Goal: Task Accomplishment & Management: Use online tool/utility

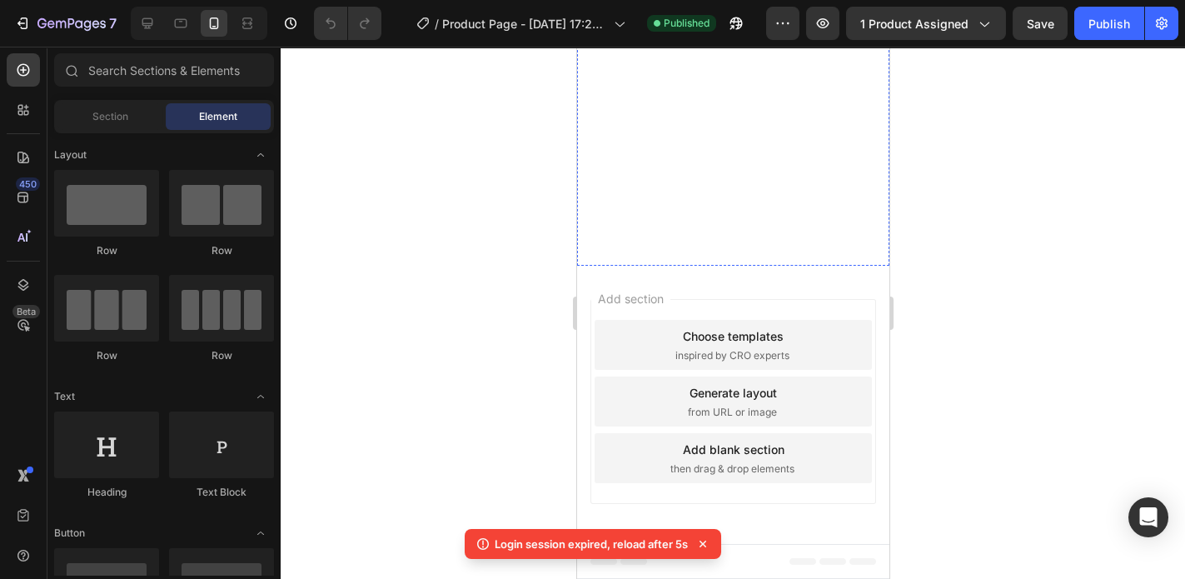
scroll to position [1930, 0]
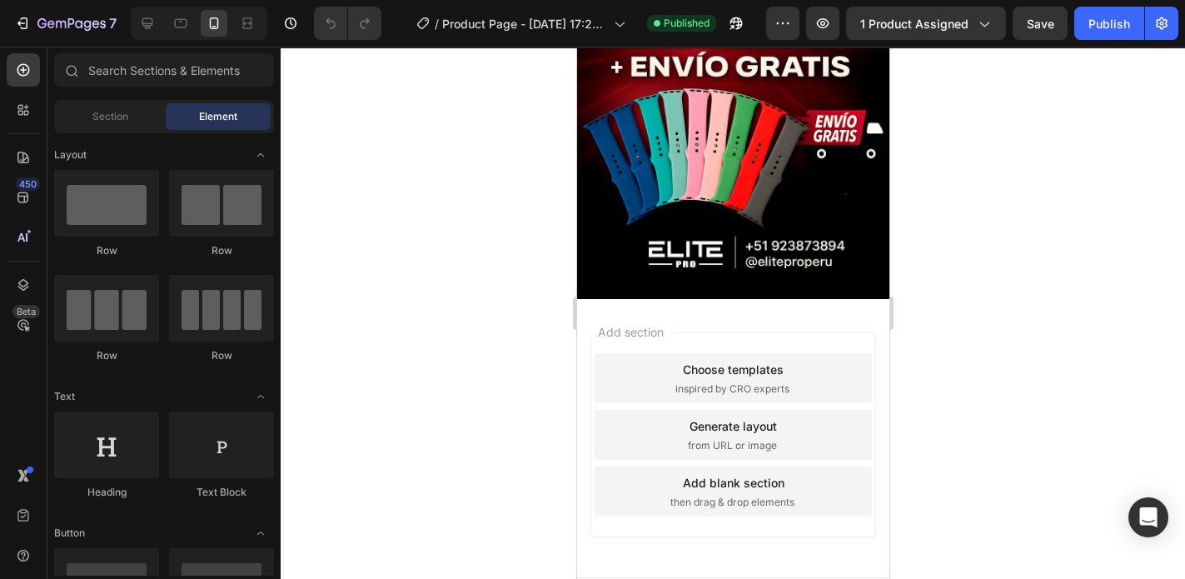
scroll to position [1930, 0]
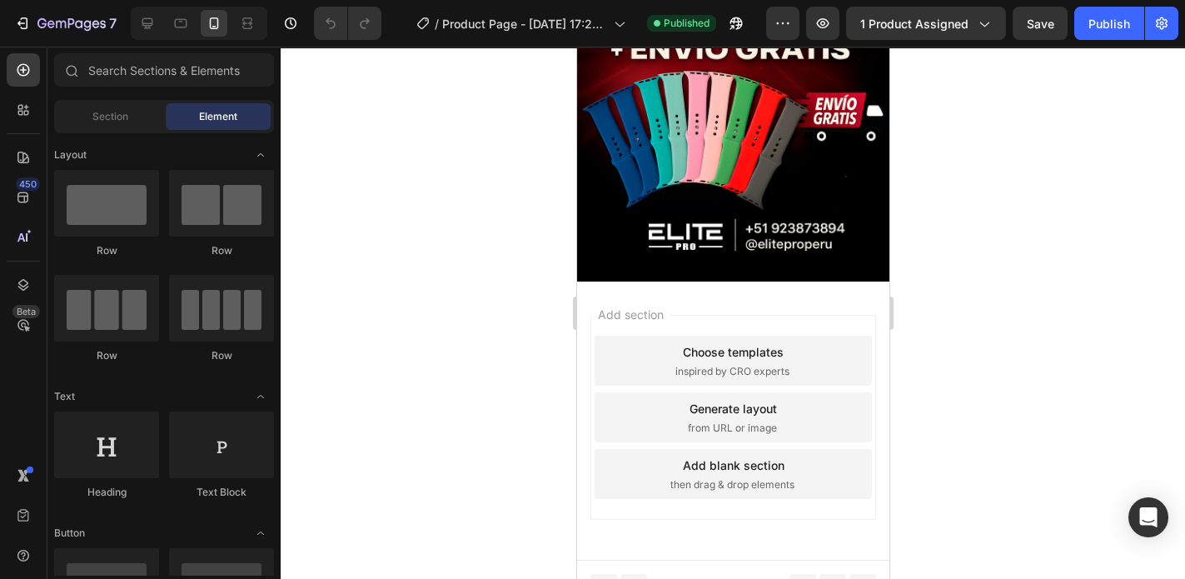
drag, startPoint x: 884, startPoint y: 437, endPoint x: 1465, endPoint y: 571, distance: 596.4
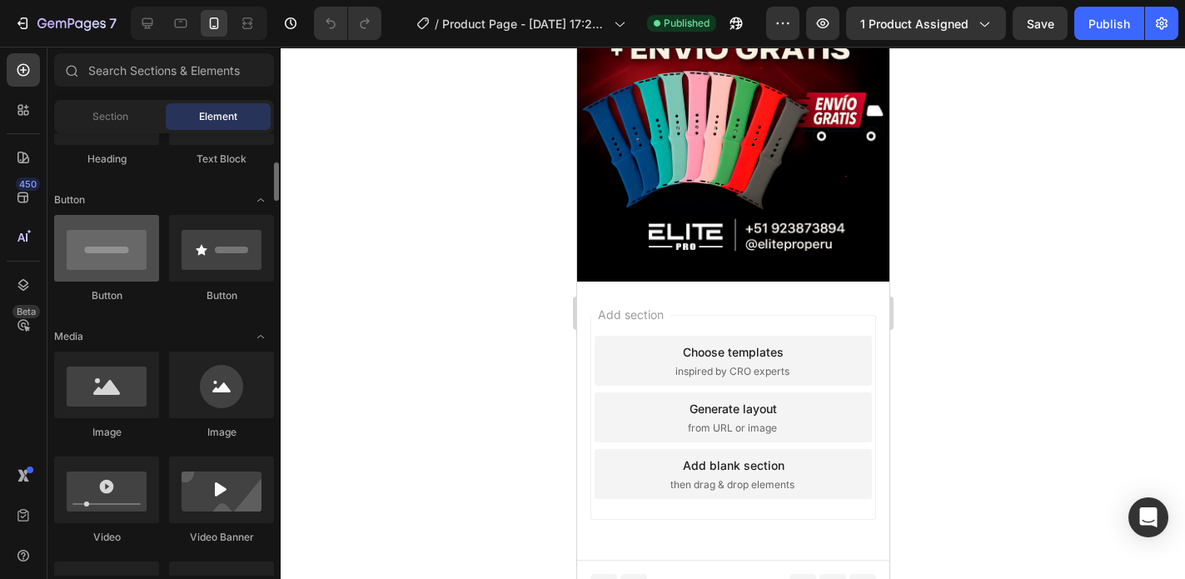
scroll to position [400, 0]
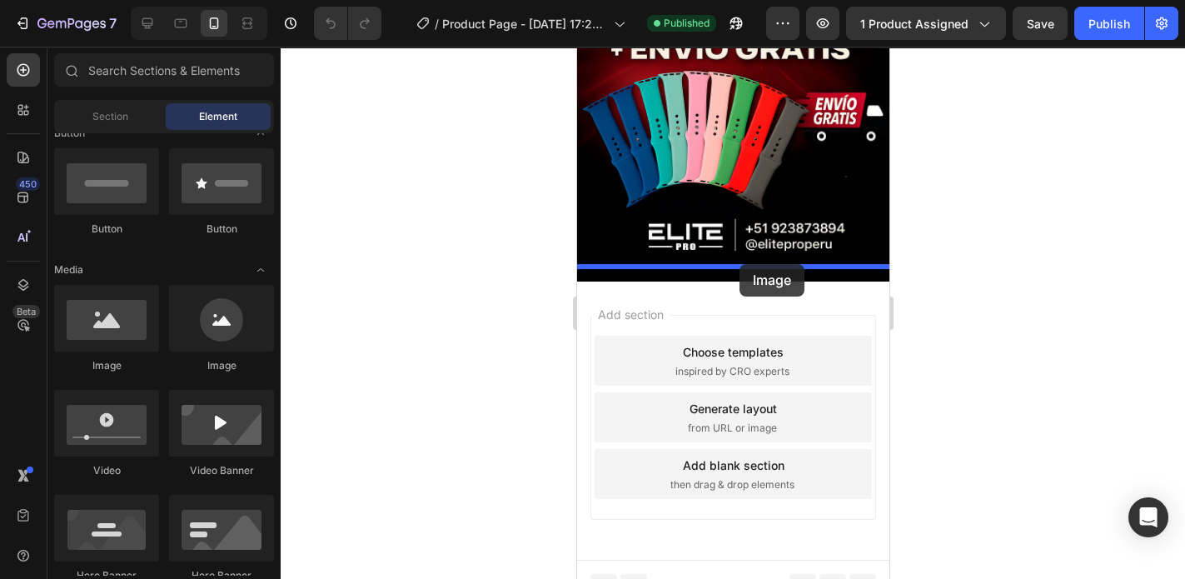
drag, startPoint x: 749, startPoint y: 368, endPoint x: 740, endPoint y: 264, distance: 104.5
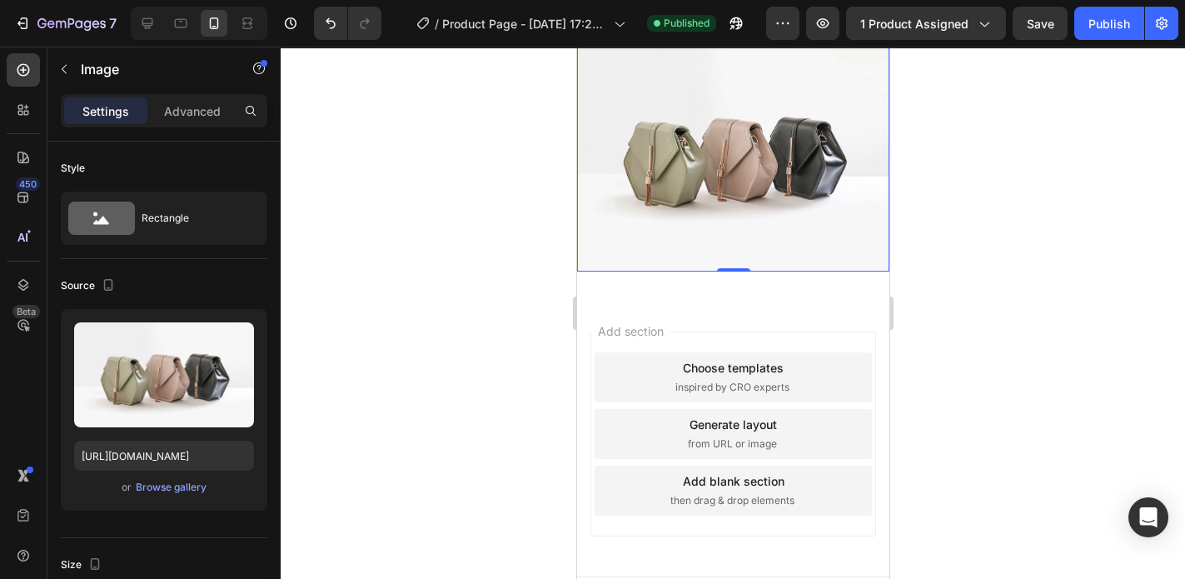
scroll to position [2210, 0]
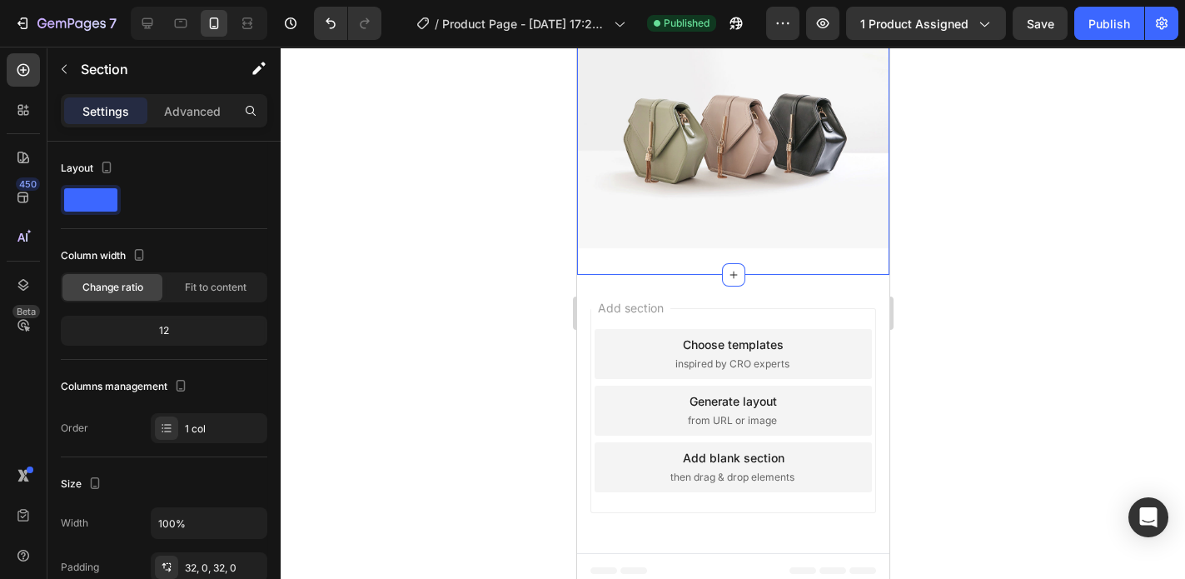
click at [643, 248] on div "Image Section 4 You can create reusable sections Create Theme Section AI Conten…" at bounding box center [732, 130] width 312 height 287
click at [730, 268] on icon at bounding box center [732, 274] width 13 height 13
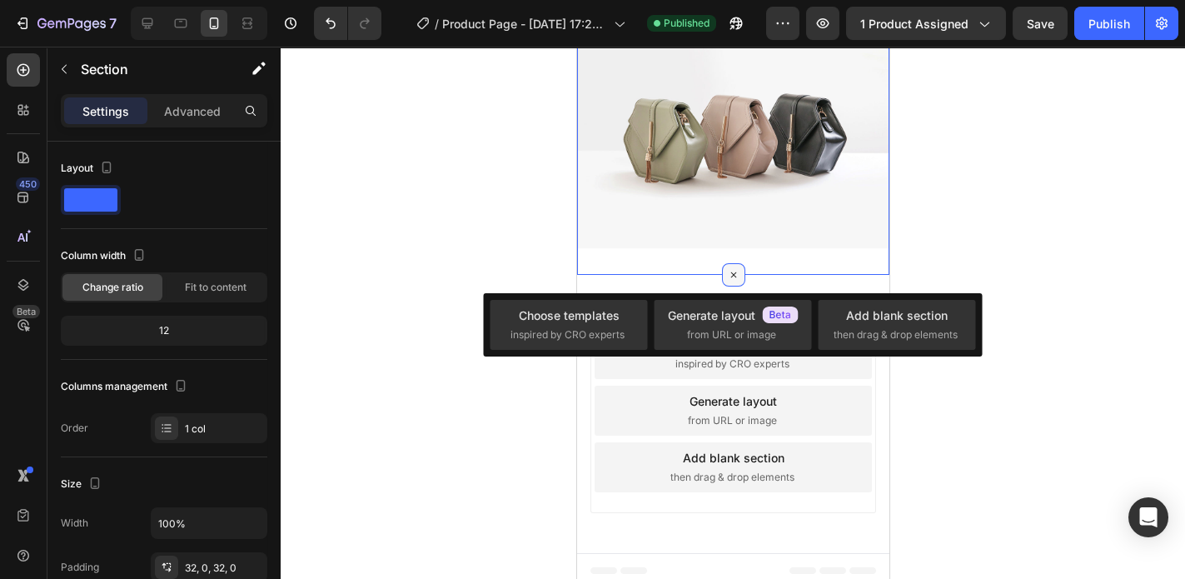
click at [730, 266] on icon at bounding box center [732, 274] width 19 height 19
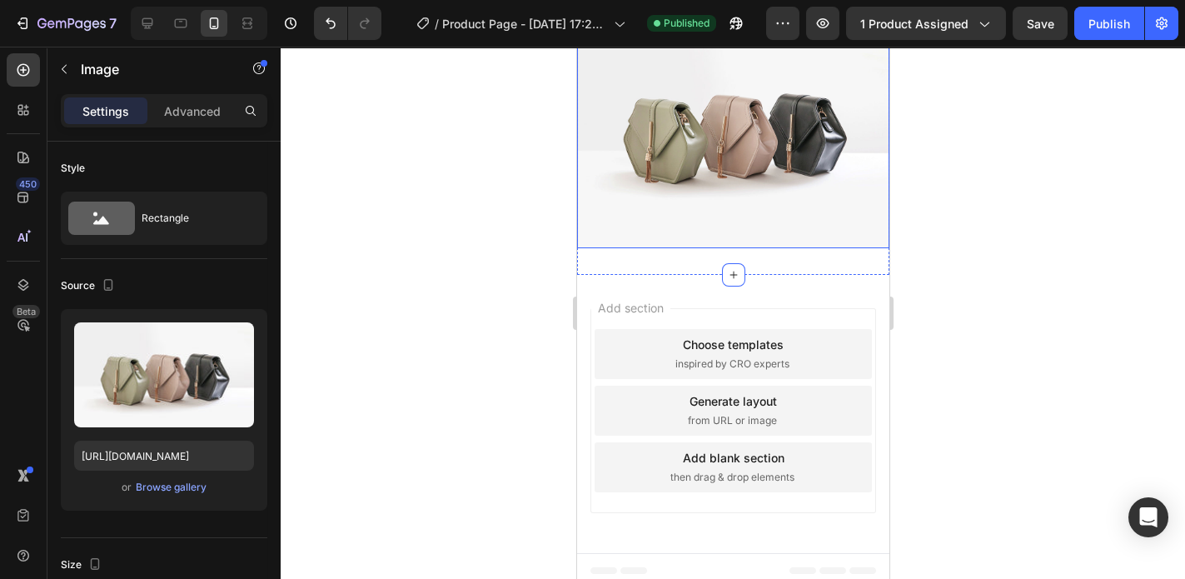
click at [657, 219] on img at bounding box center [732, 130] width 312 height 234
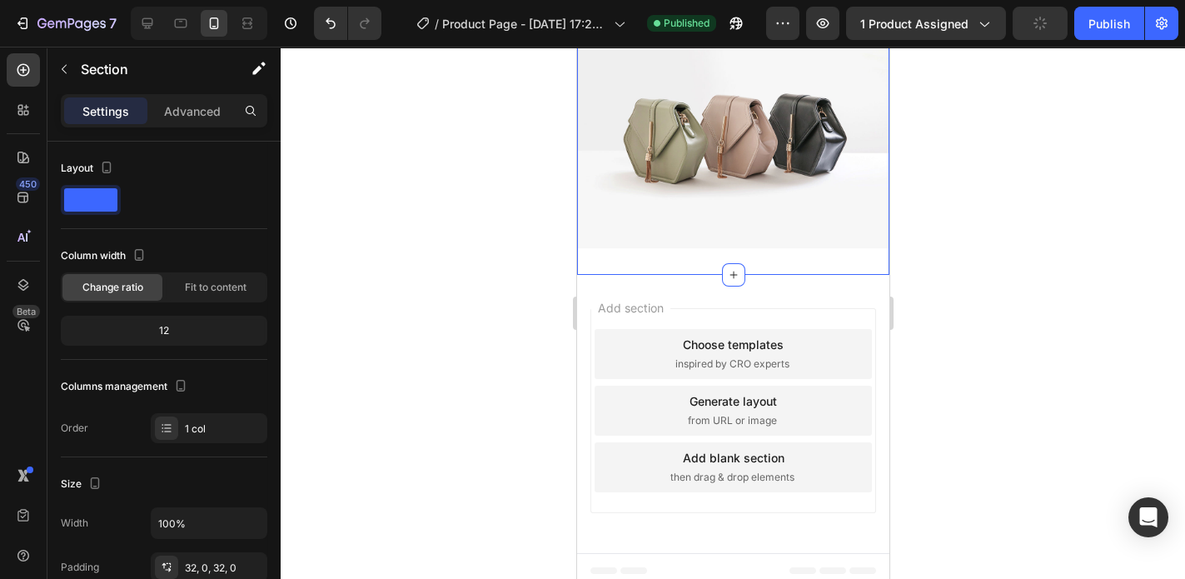
click at [688, 259] on div "Image Section 4 You can create reusable sections Create Theme Section AI Conten…" at bounding box center [732, 130] width 312 height 287
click at [642, 206] on img at bounding box center [732, 130] width 312 height 234
click at [635, 250] on div "Image Section 4 You can create reusable sections Create Theme Section AI Conten…" at bounding box center [732, 130] width 312 height 287
click at [169, 326] on div "12" at bounding box center [164, 330] width 200 height 23
click at [166, 331] on div "12" at bounding box center [164, 330] width 200 height 23
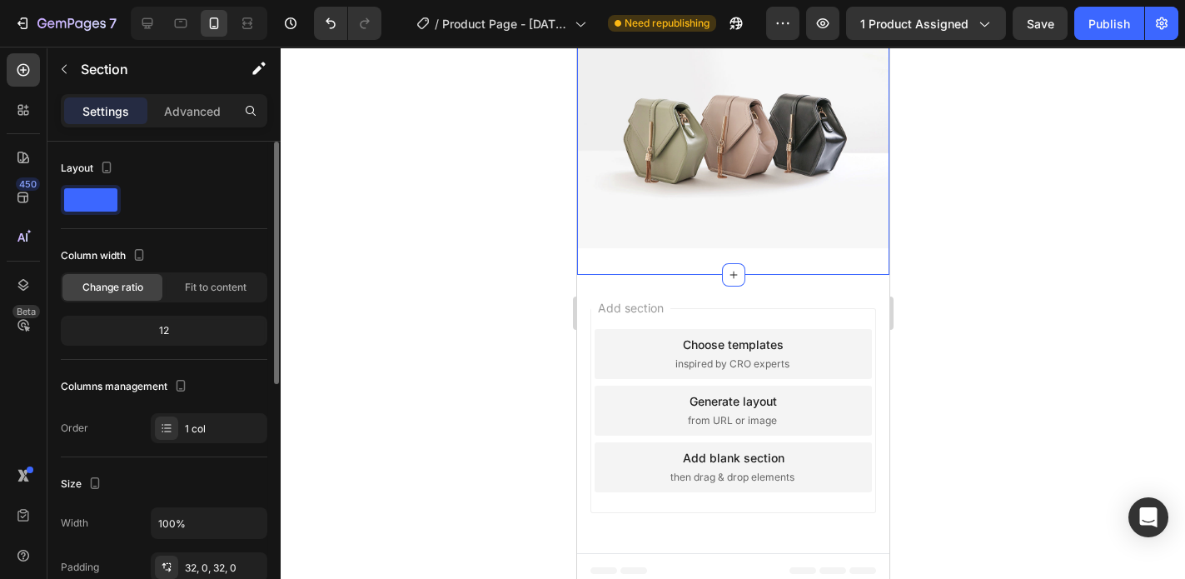
click at [156, 331] on div "12" at bounding box center [164, 330] width 200 height 23
click at [200, 289] on span "Fit to content" at bounding box center [216, 287] width 62 height 15
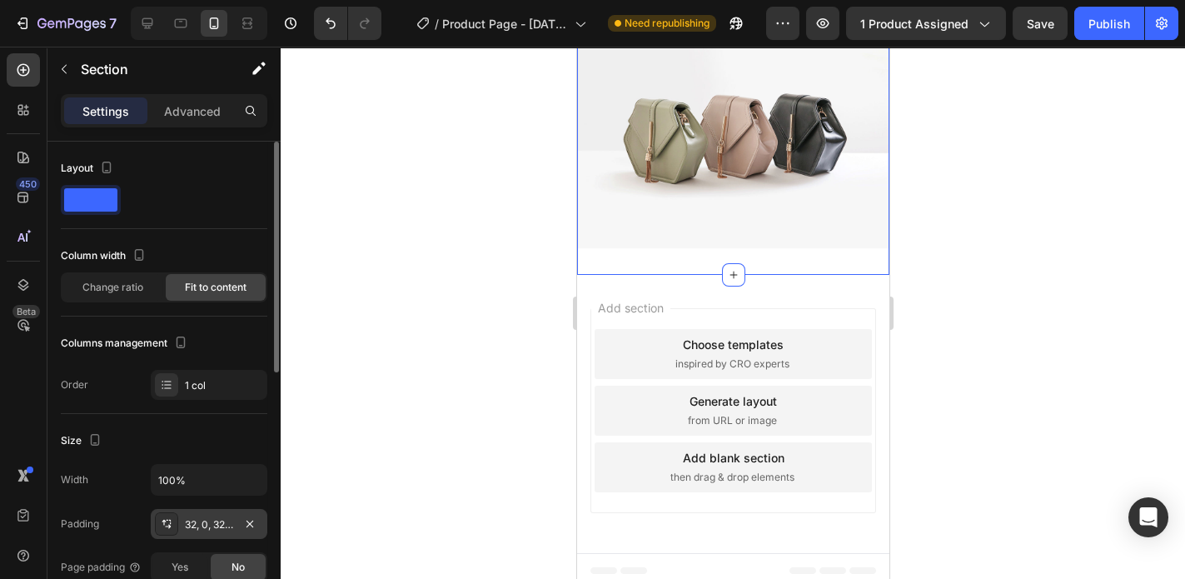
click at [211, 524] on div "32, 0, 32, 0" at bounding box center [209, 524] width 48 height 15
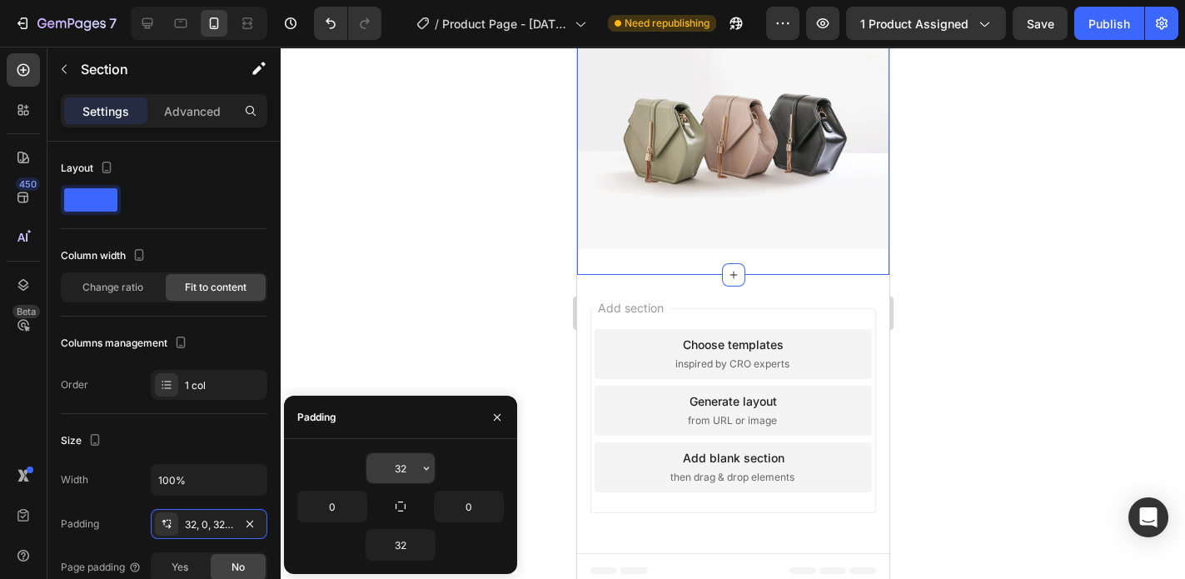
click at [411, 468] on input "32" at bounding box center [400, 468] width 68 height 30
type input "0"
click at [456, 372] on div at bounding box center [733, 313] width 904 height 532
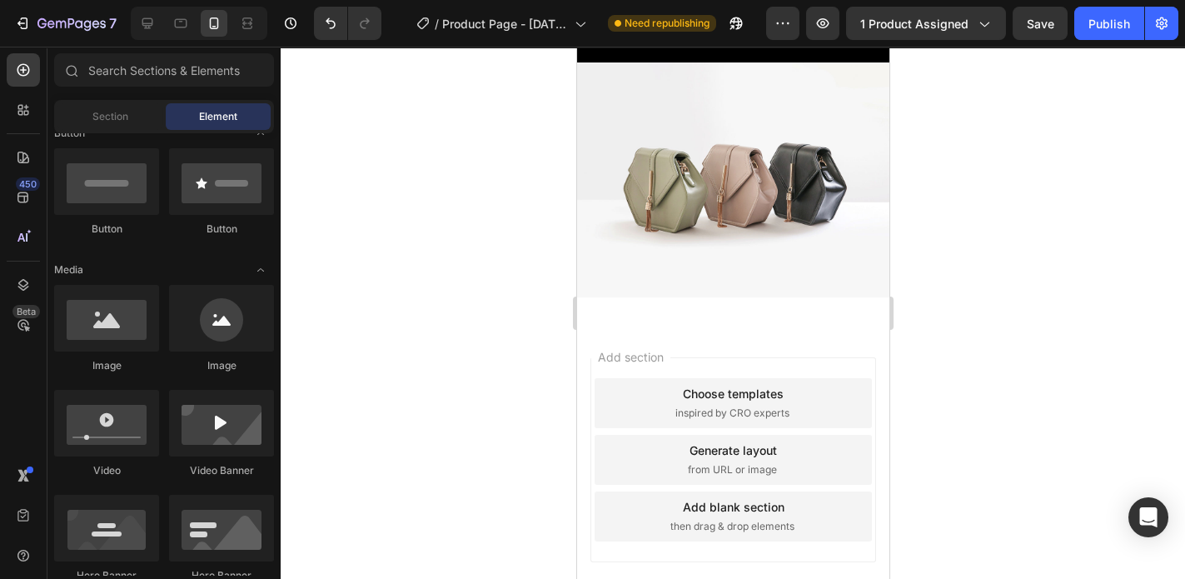
scroll to position [1916, 0]
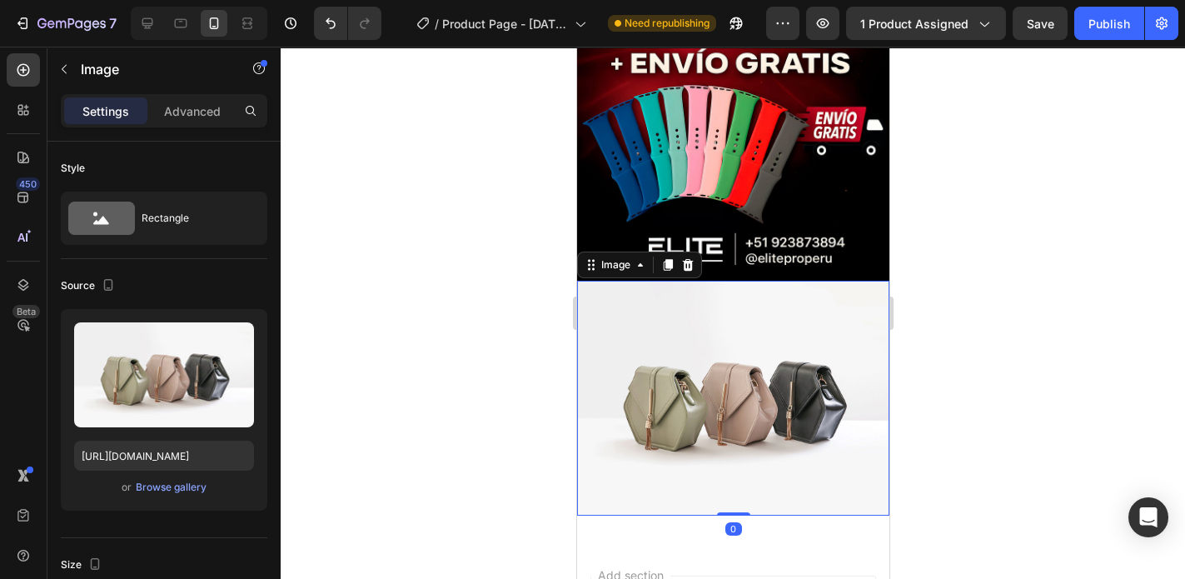
click at [712, 364] on img at bounding box center [732, 398] width 312 height 234
click at [157, 487] on div "Browse gallery" at bounding box center [171, 487] width 71 height 15
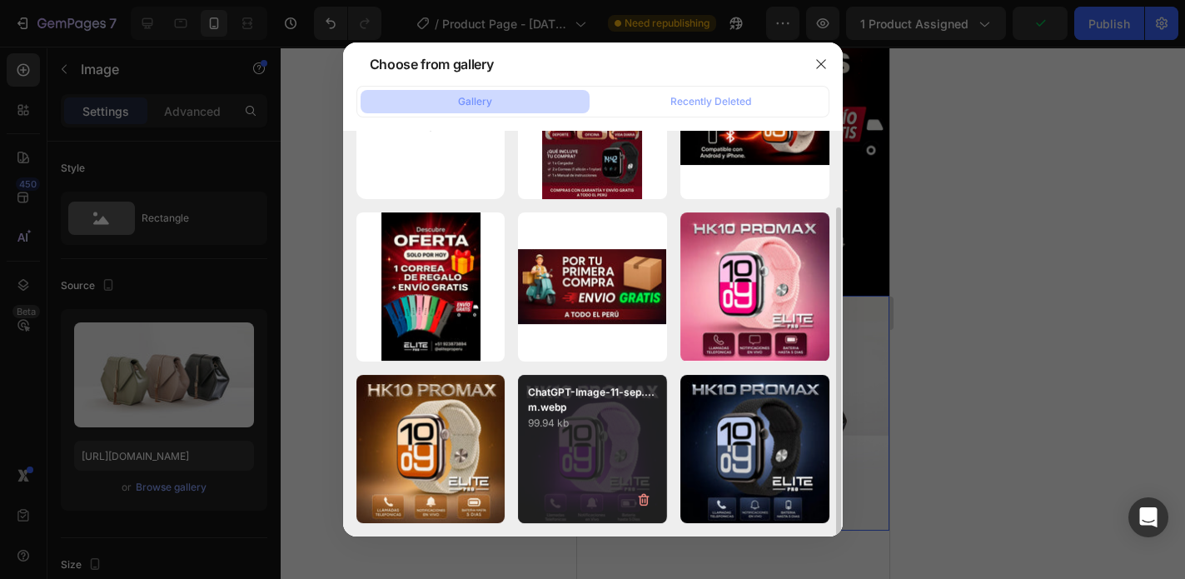
scroll to position [0, 0]
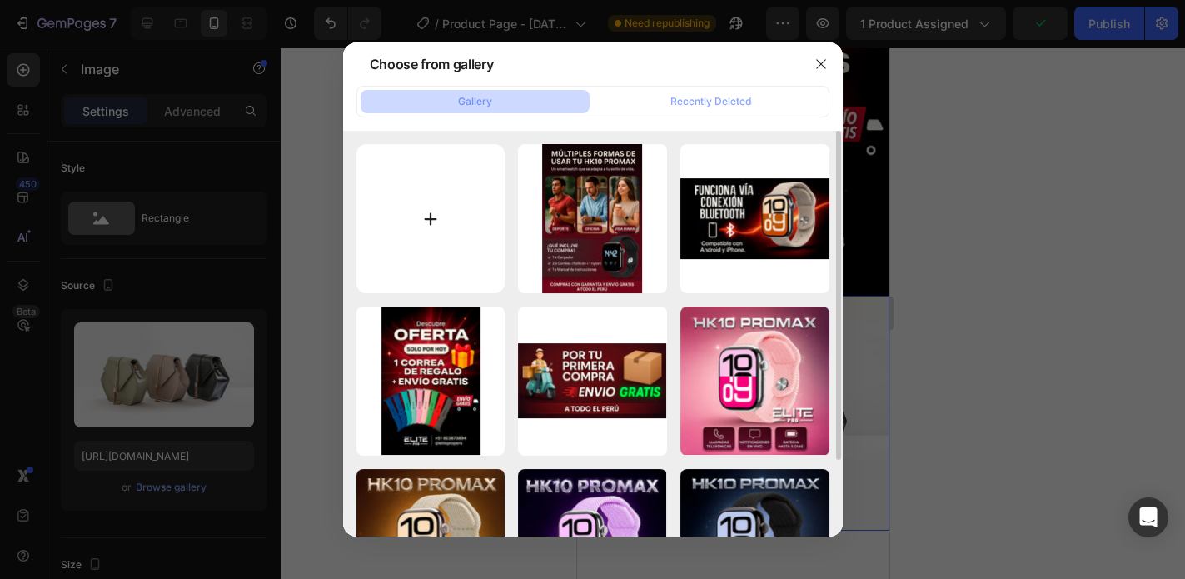
click at [442, 227] on input "file" at bounding box center [430, 218] width 149 height 149
type input "C:\fakepath\PORQUE-ELEGIR.webp"
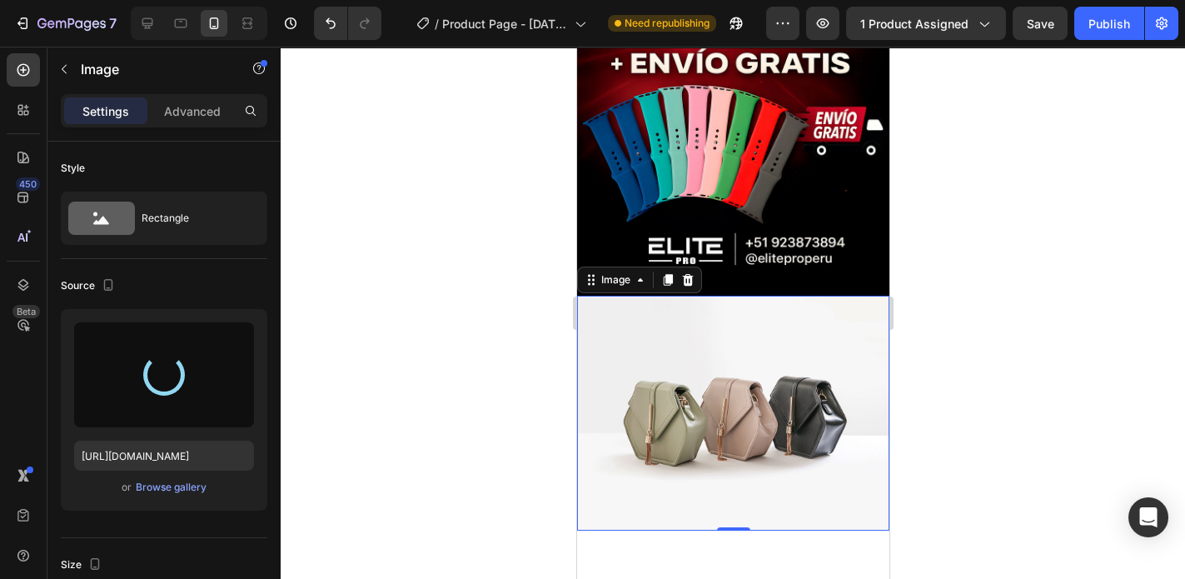
type input "[URL][DOMAIN_NAME]"
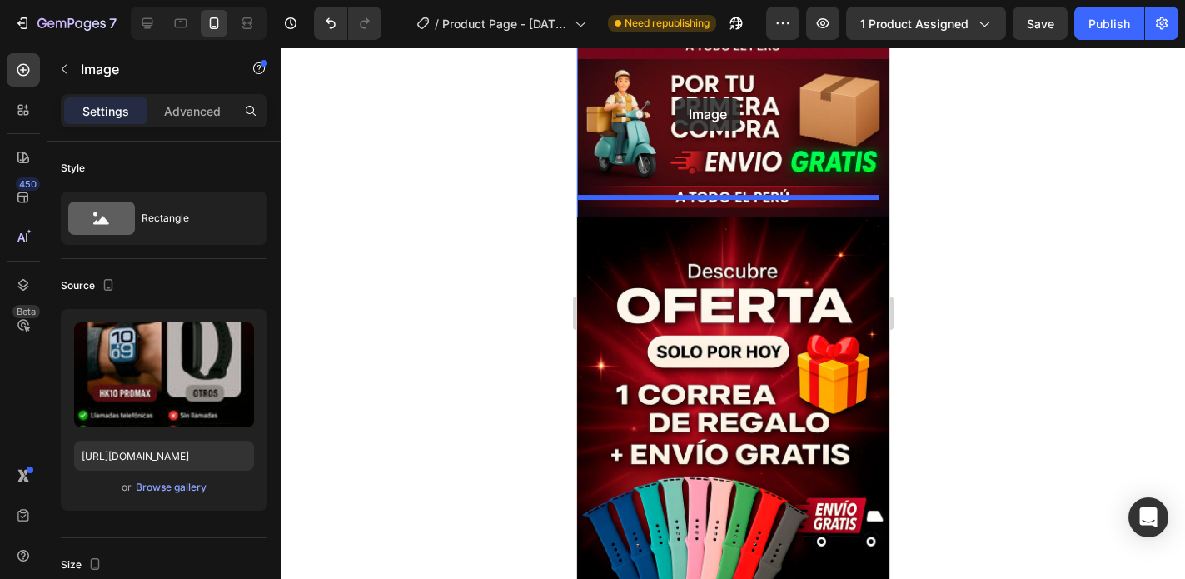
scroll to position [1432, 0]
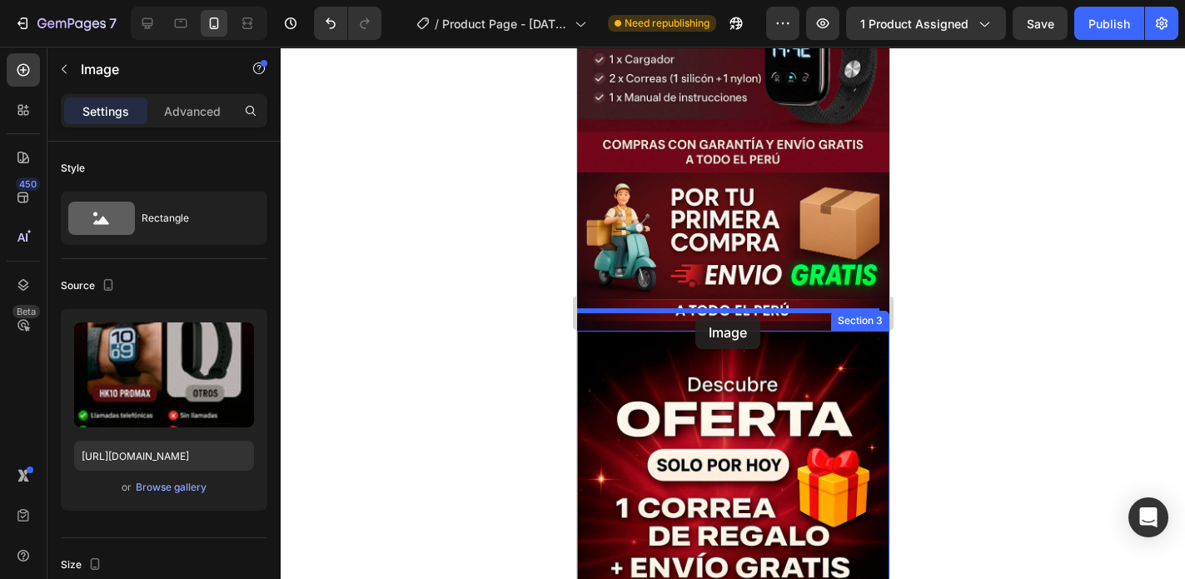
drag, startPoint x: 675, startPoint y: 566, endPoint x: 695, endPoint y: 316, distance: 250.7
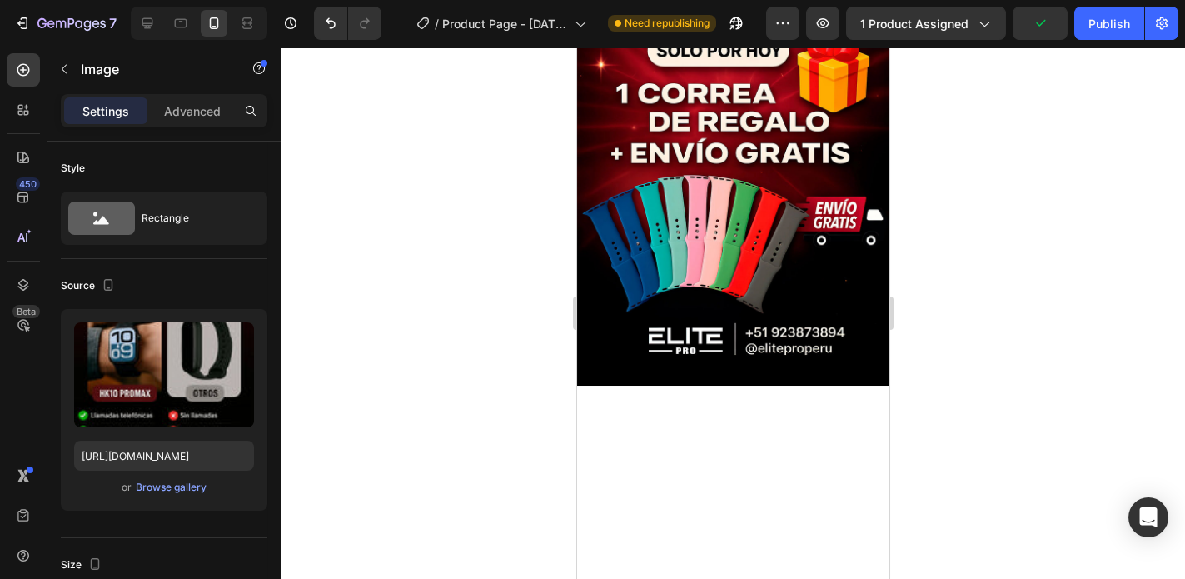
scroll to position [1831, 0]
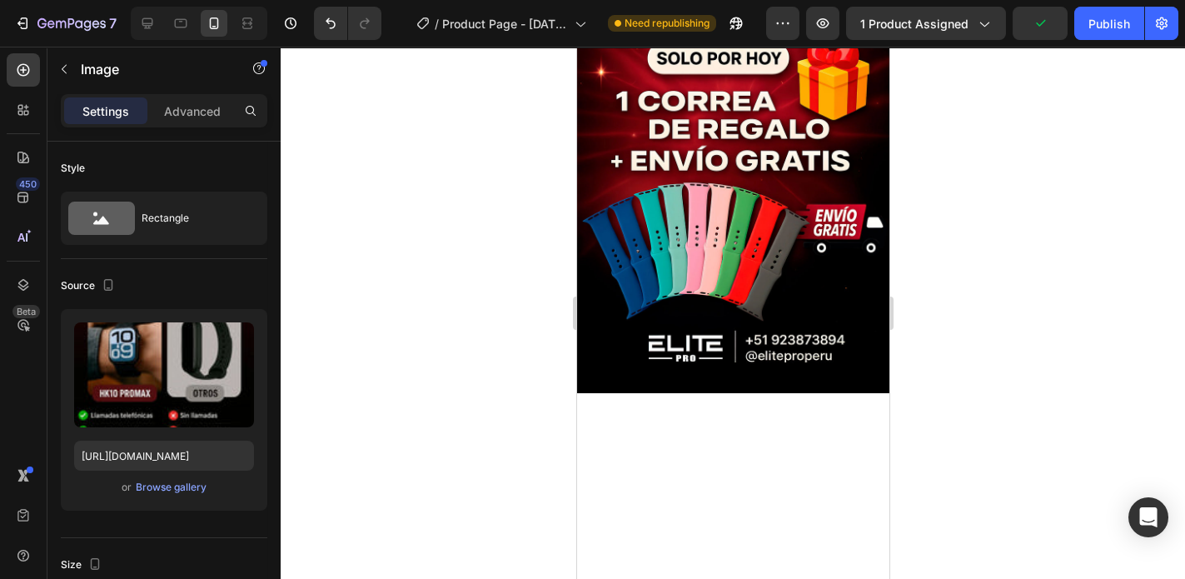
click at [1015, 369] on div at bounding box center [733, 313] width 904 height 532
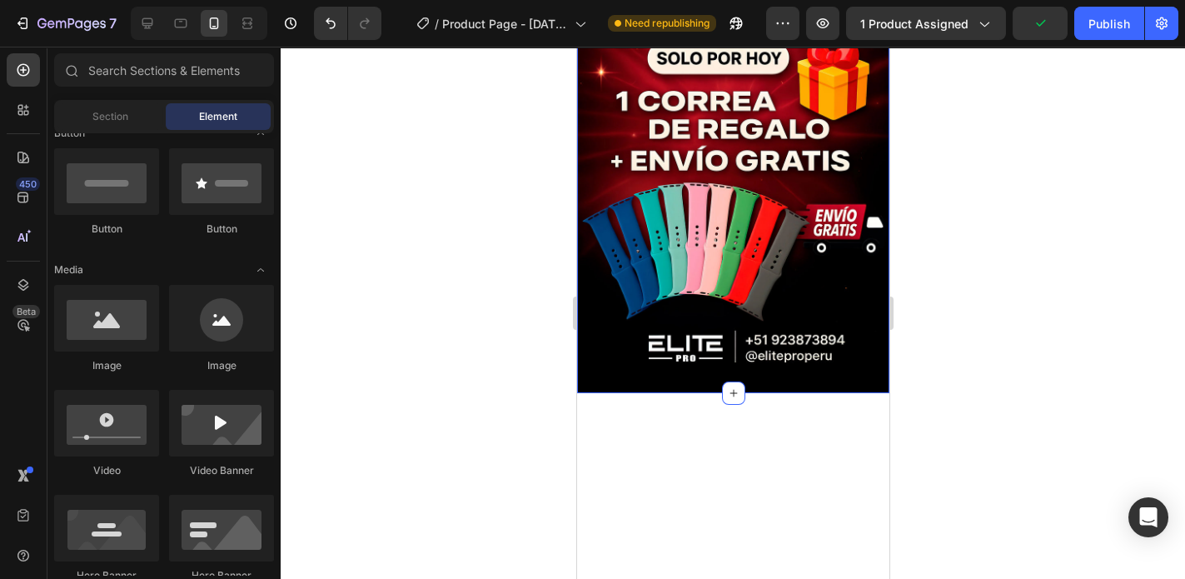
click at [767, 367] on div "Image Image" at bounding box center [732, 152] width 312 height 482
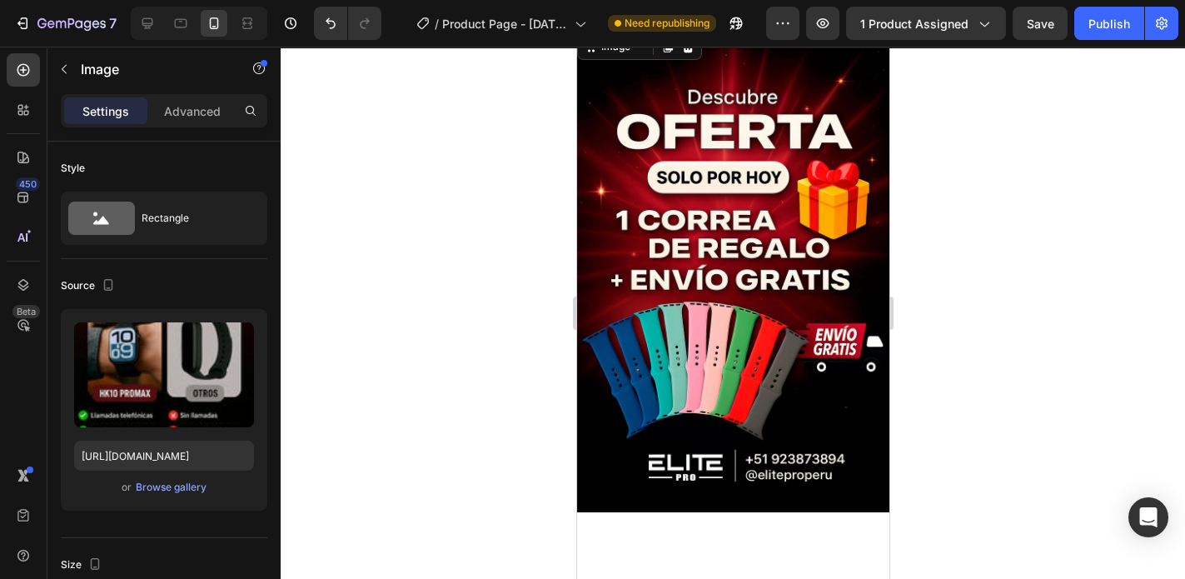
scroll to position [1698, 0]
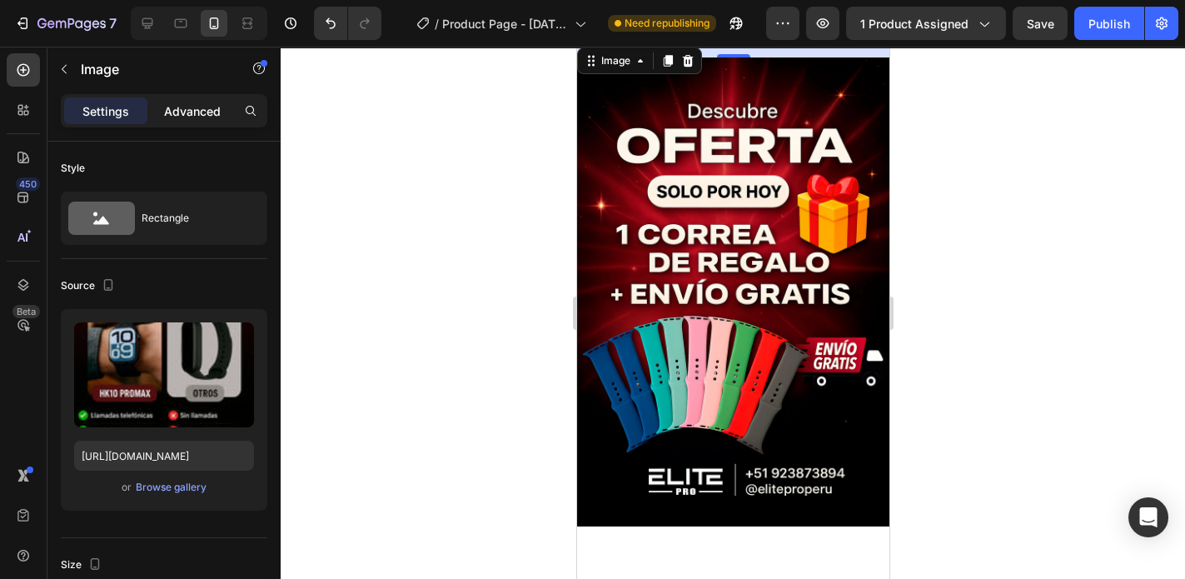
click at [178, 111] on p "Advanced" at bounding box center [192, 110] width 57 height 17
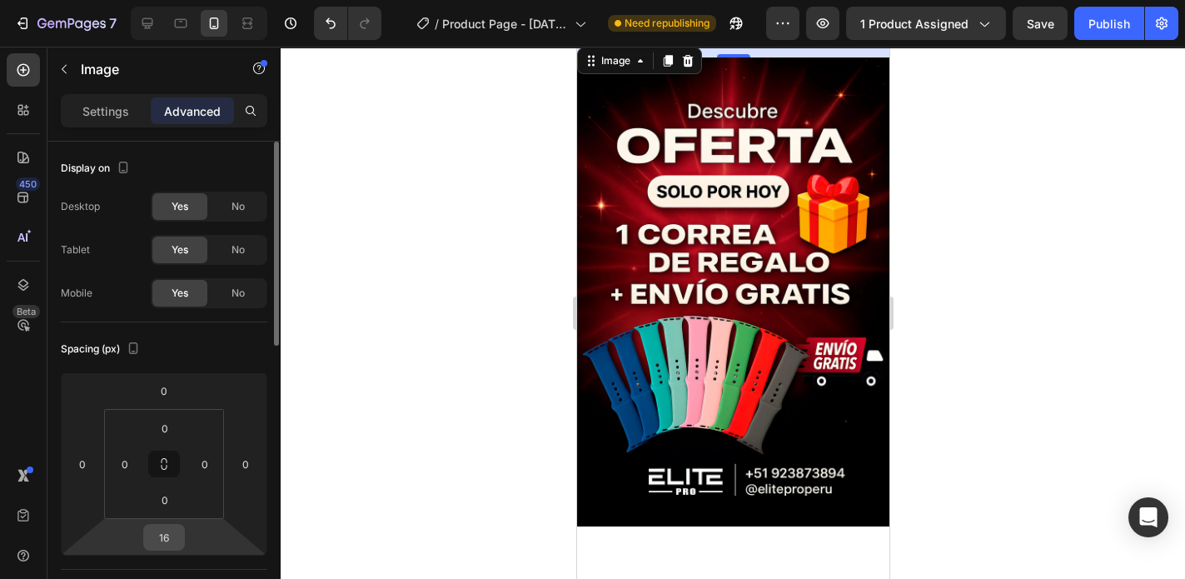
click at [174, 543] on input "16" at bounding box center [163, 537] width 33 height 25
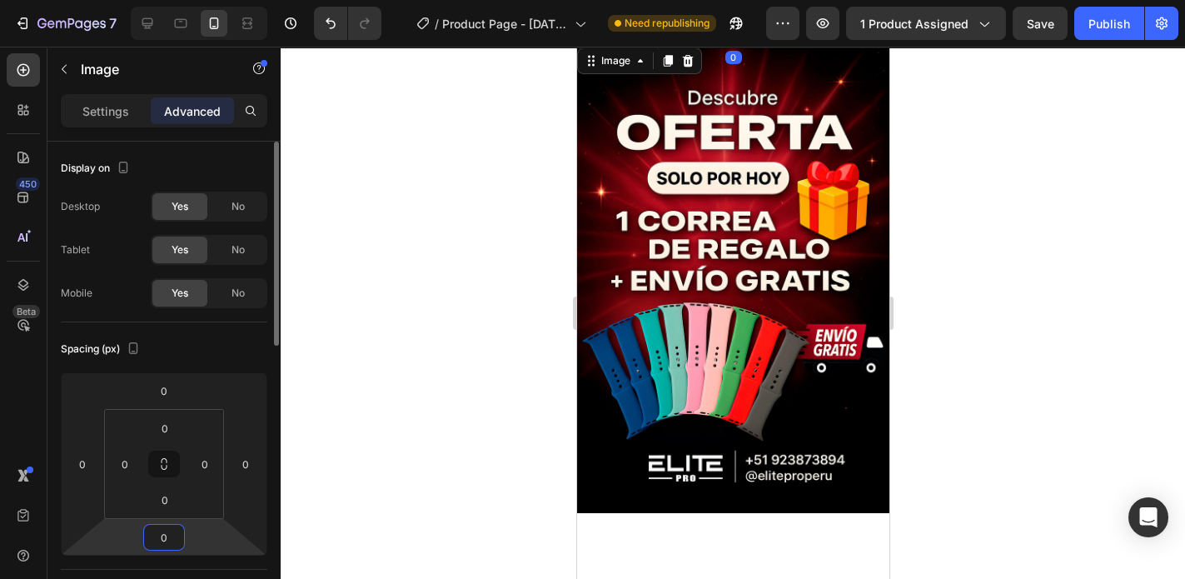
type input "0"
click at [227, 356] on div "Spacing (px)" at bounding box center [164, 349] width 207 height 27
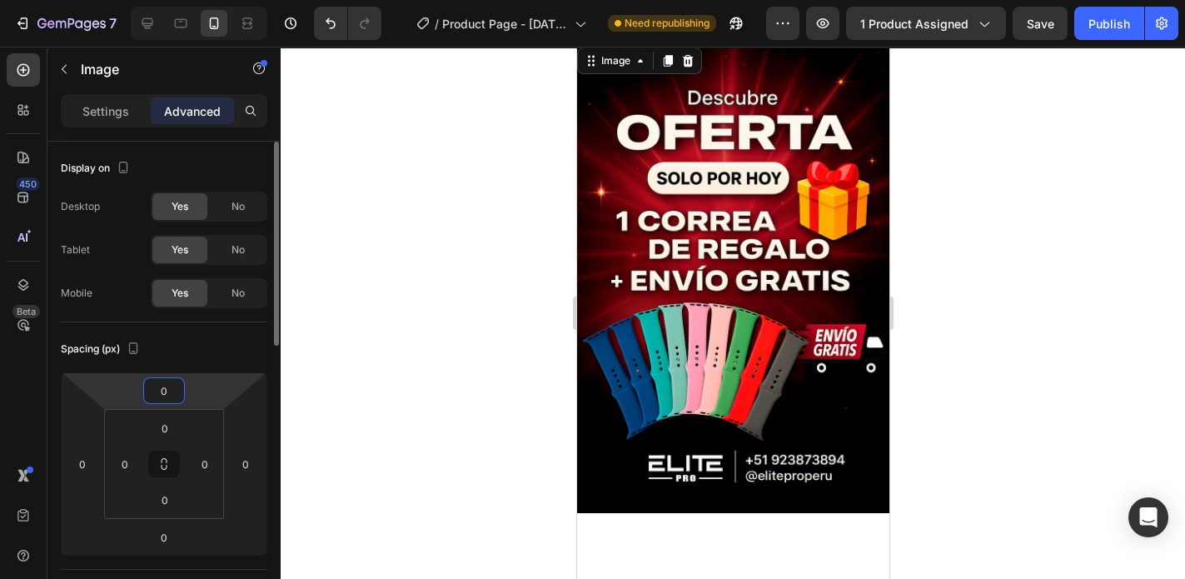
click at [223, 0] on html "7 / Product Page - [DATE] 17:23:49 Need republishing Preview 1 product assigned…" at bounding box center [592, 0] width 1185 height 0
click at [231, 353] on div "Spacing (px)" at bounding box center [164, 349] width 207 height 27
click at [97, 108] on p "Settings" at bounding box center [105, 110] width 47 height 17
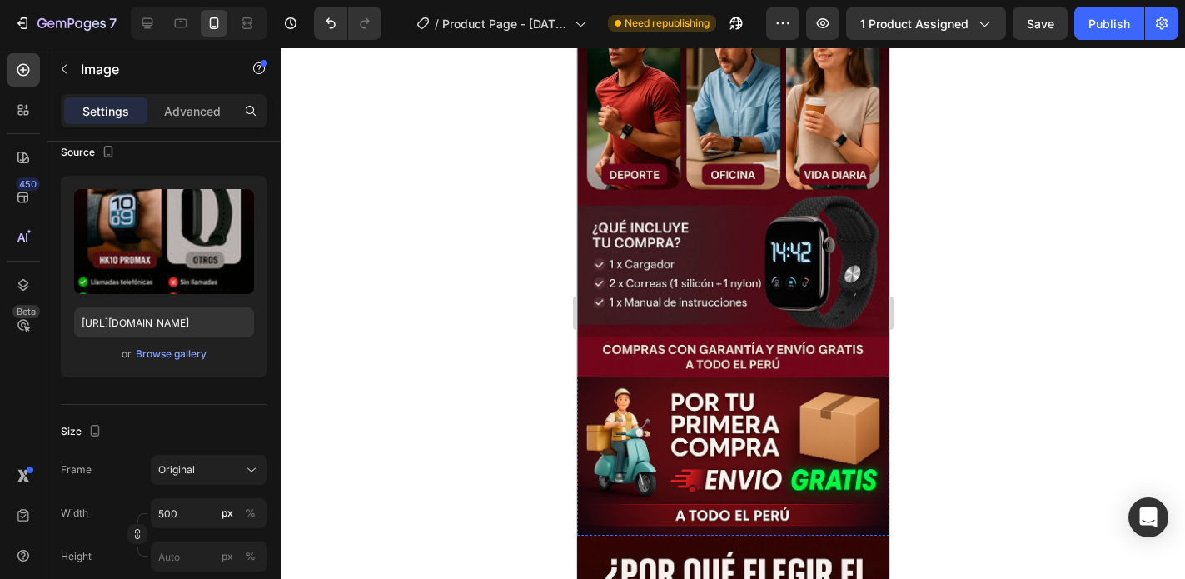
scroll to position [1232, 0]
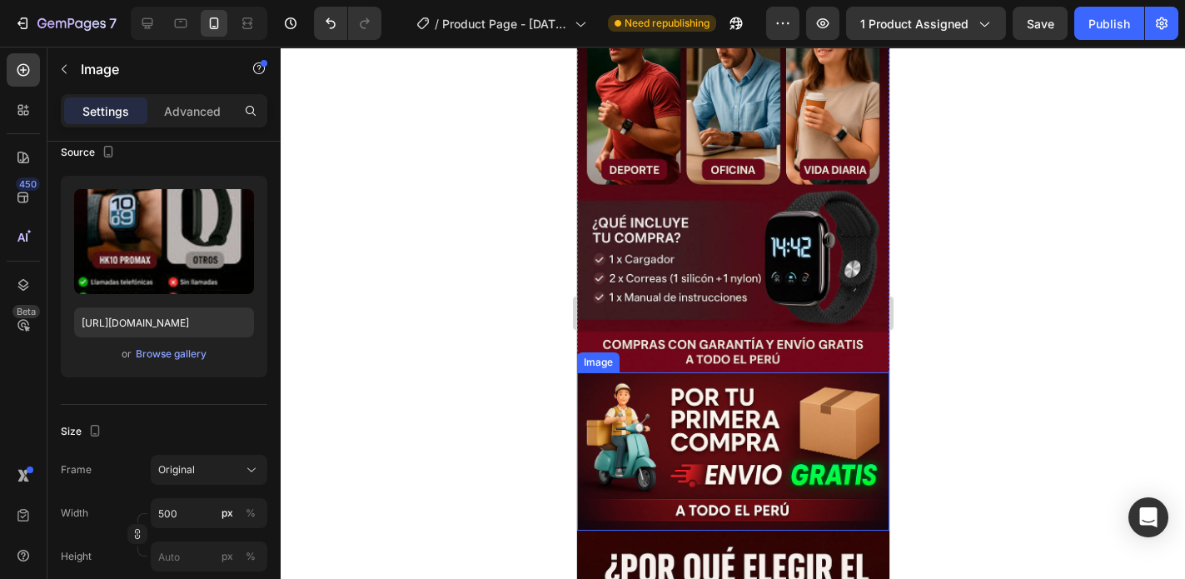
click at [1013, 401] on div at bounding box center [733, 313] width 904 height 532
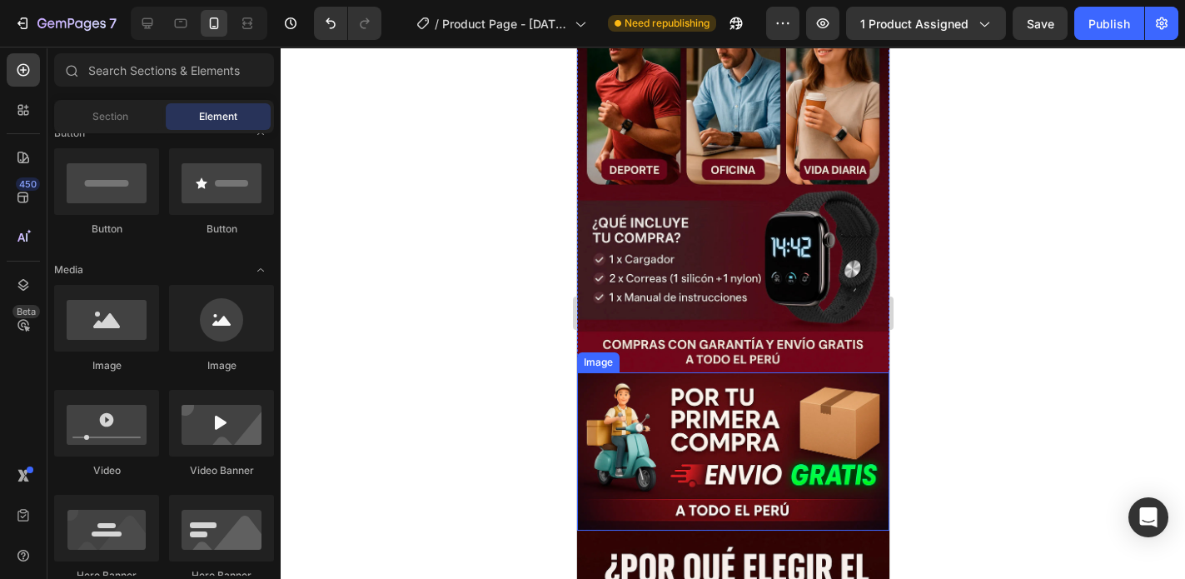
click at [973, 414] on div at bounding box center [733, 313] width 904 height 532
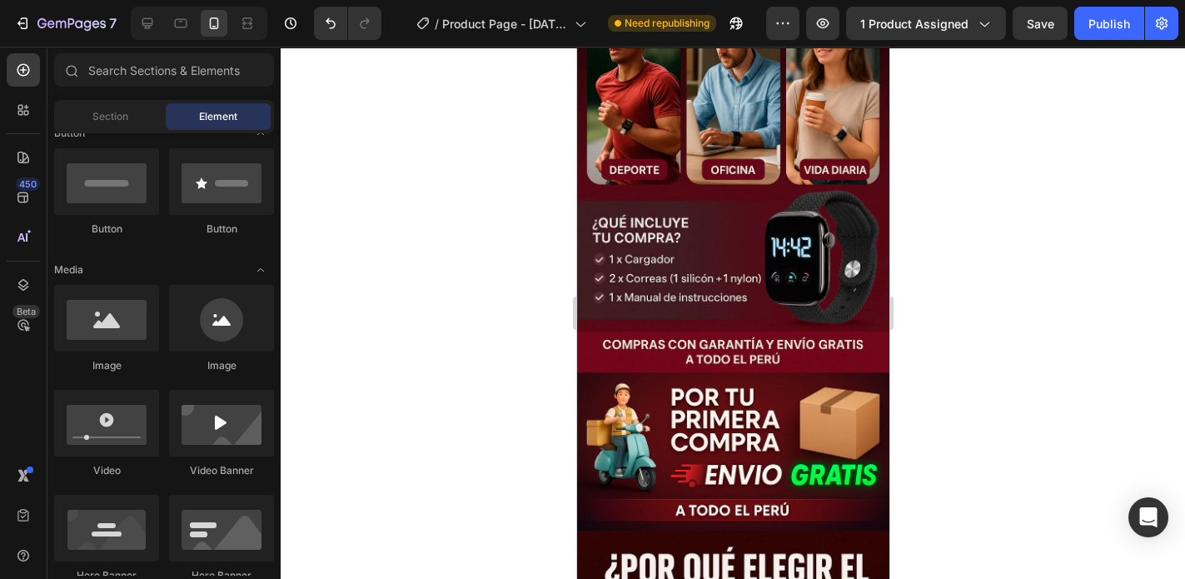
click at [956, 326] on div at bounding box center [733, 313] width 904 height 532
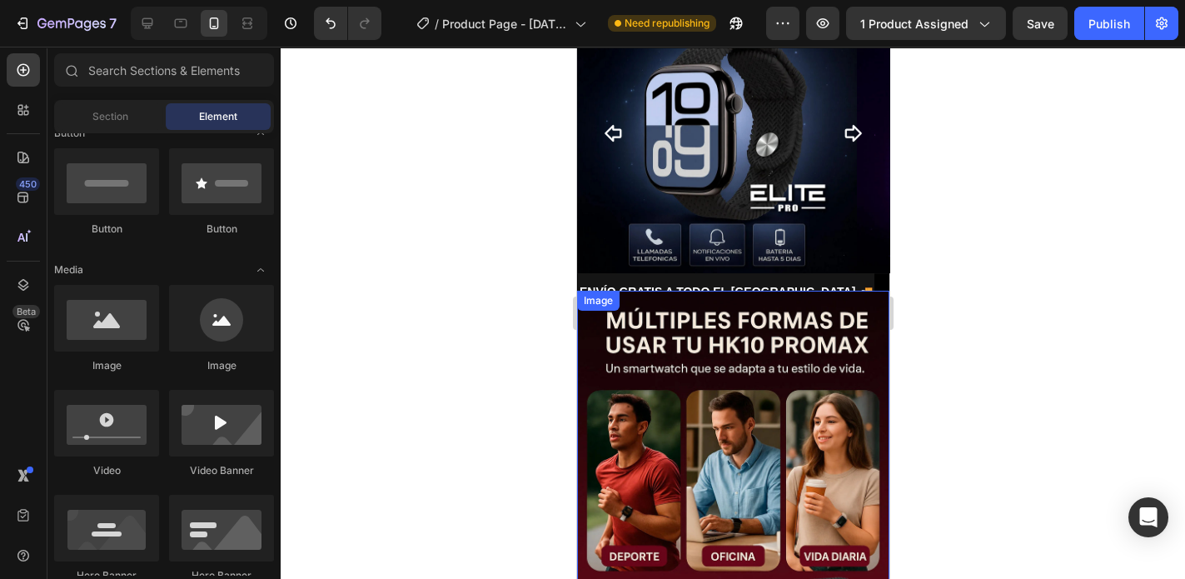
scroll to position [832, 0]
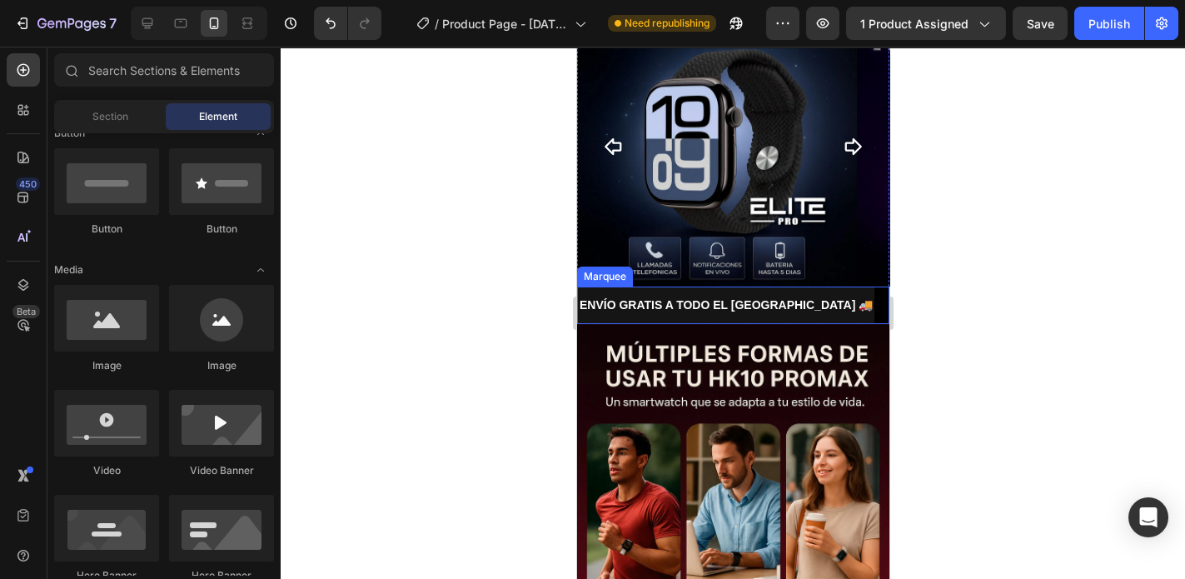
click at [800, 287] on div "ENVÍO GRATIS A TODO EL [GEOGRAPHIC_DATA] 🚚 Text Block" at bounding box center [756, 305] width 358 height 37
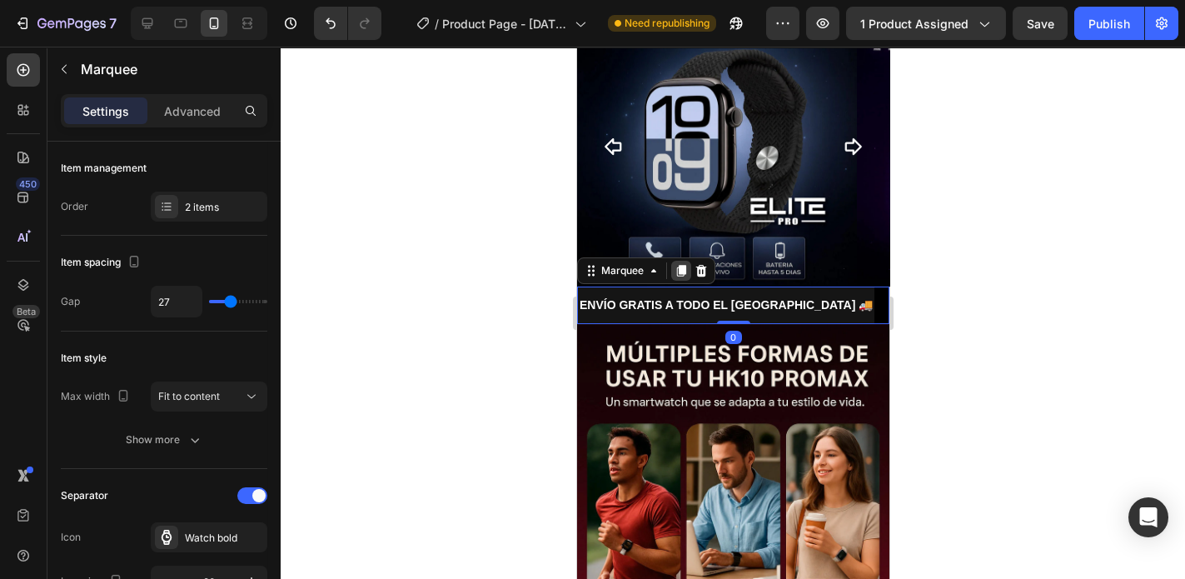
click at [676, 264] on icon at bounding box center [680, 270] width 13 height 13
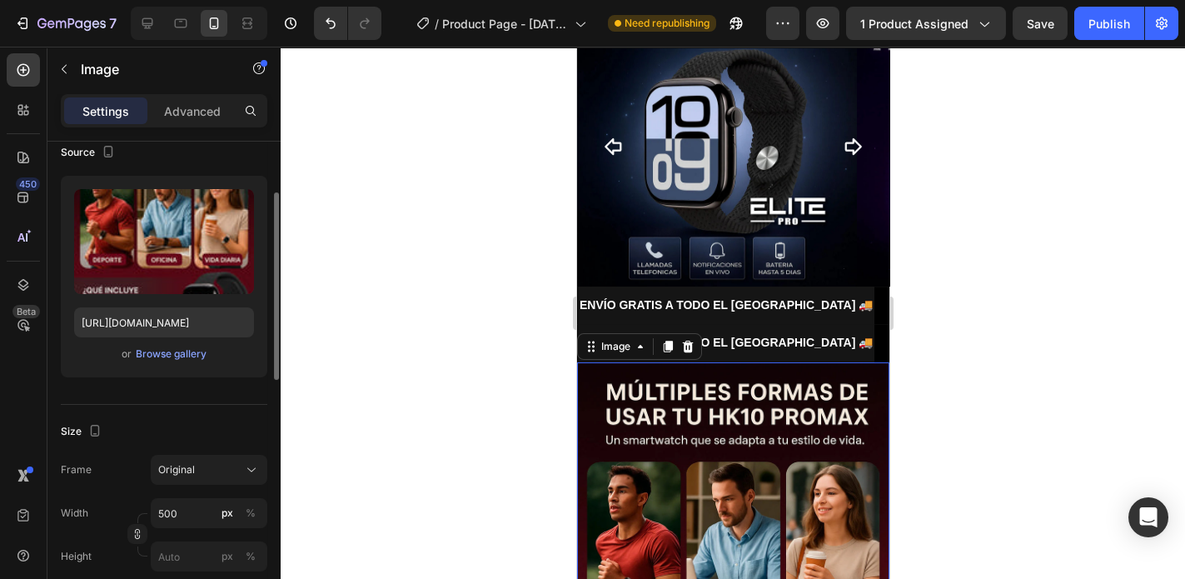
scroll to position [0, 0]
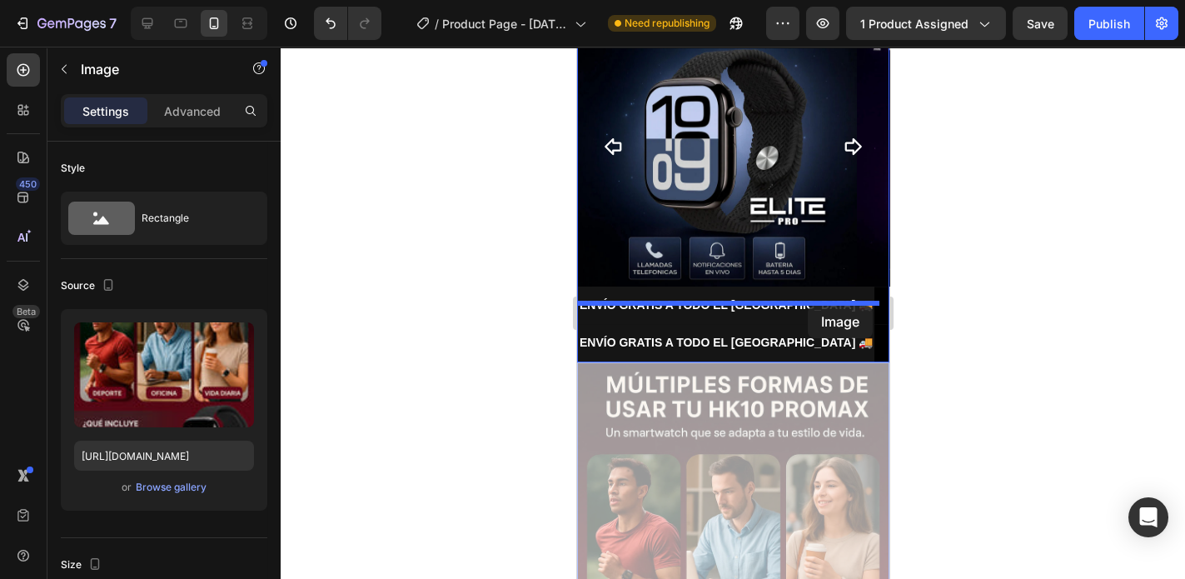
drag, startPoint x: 709, startPoint y: 475, endPoint x: 808, endPoint y: 306, distance: 196.0
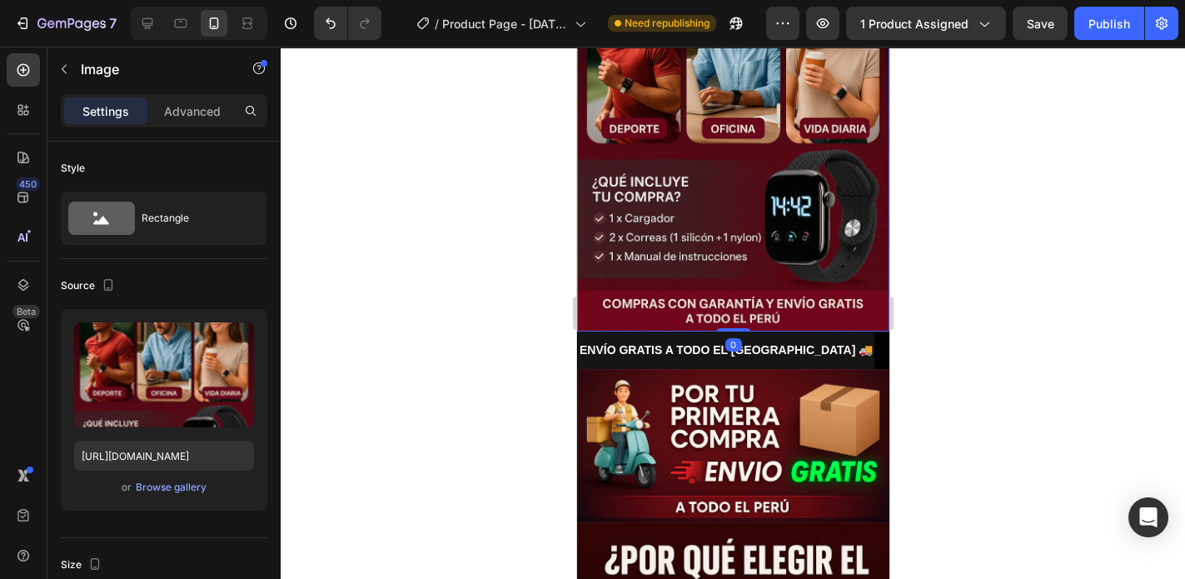
scroll to position [1298, 0]
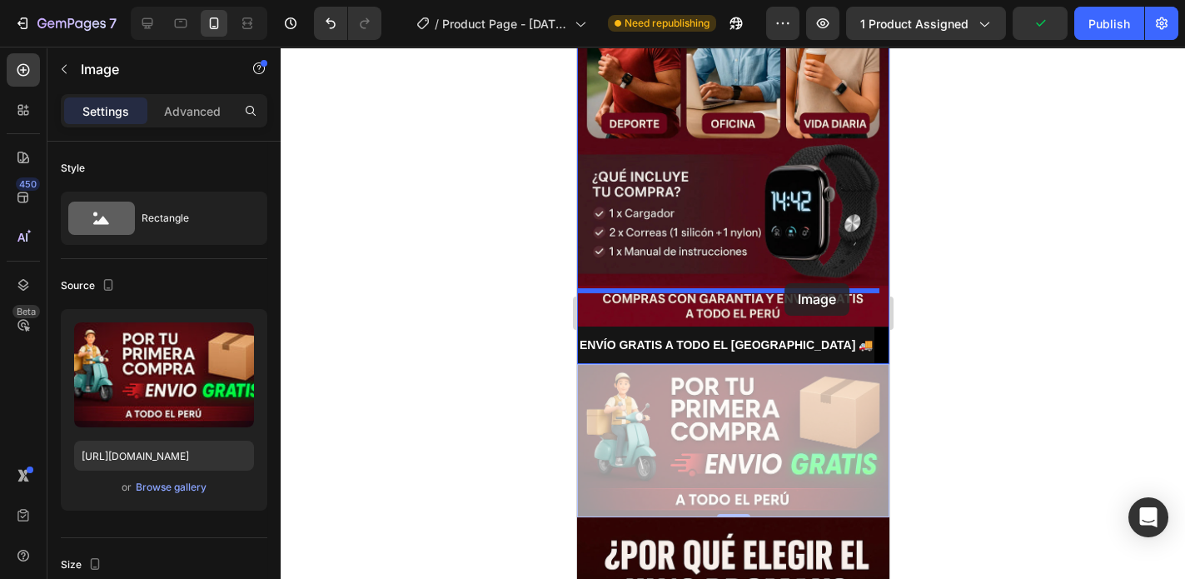
drag, startPoint x: 730, startPoint y: 392, endPoint x: 785, endPoint y: 283, distance: 121.8
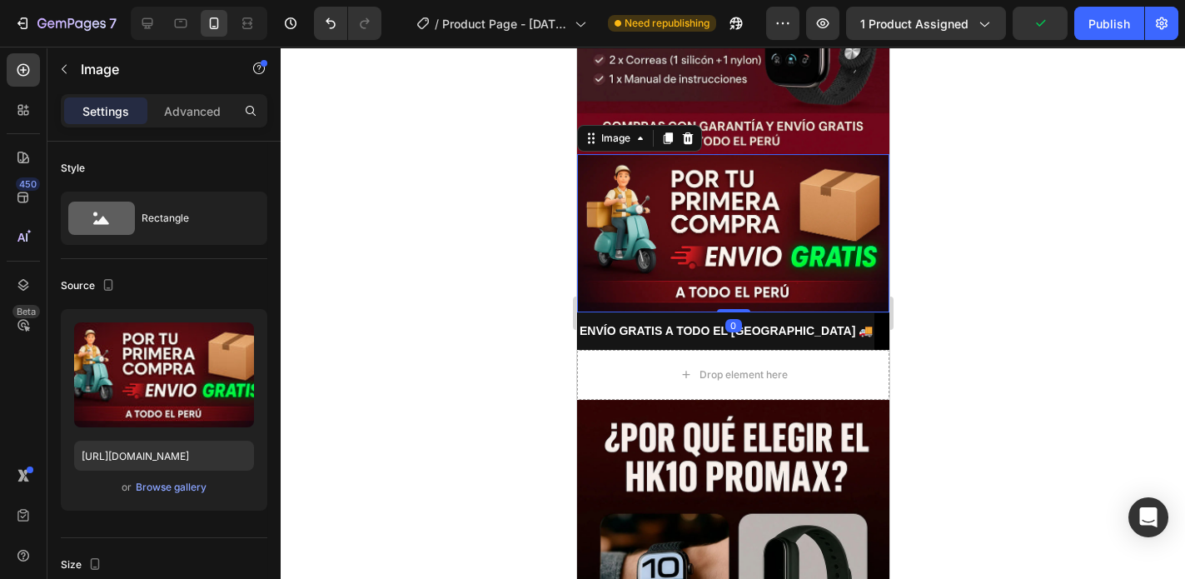
scroll to position [1498, 0]
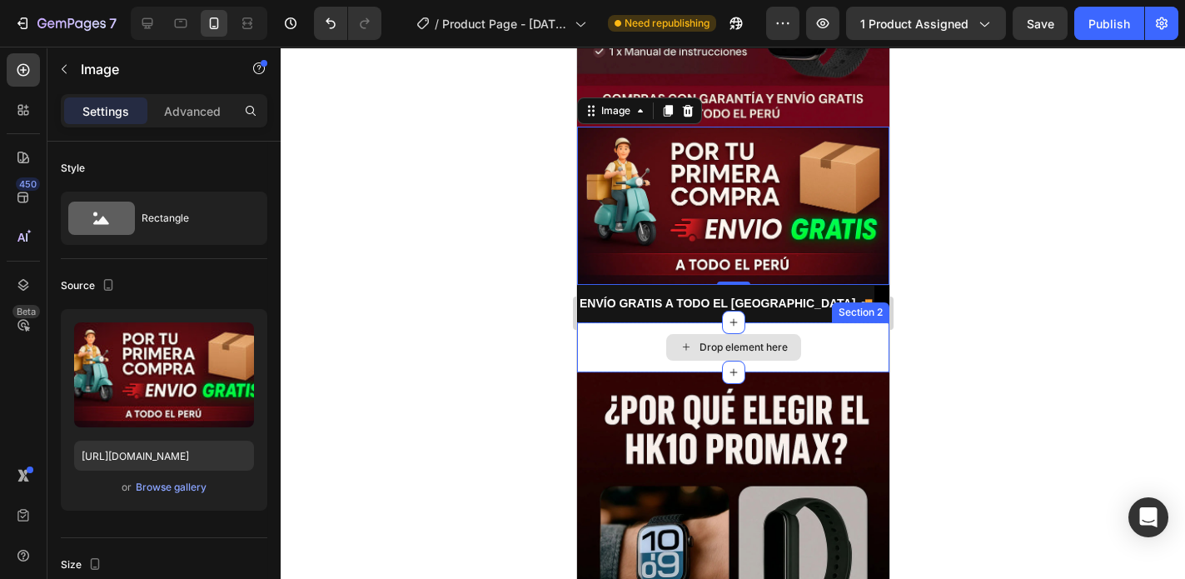
click at [815, 322] on div "Drop element here" at bounding box center [732, 347] width 312 height 50
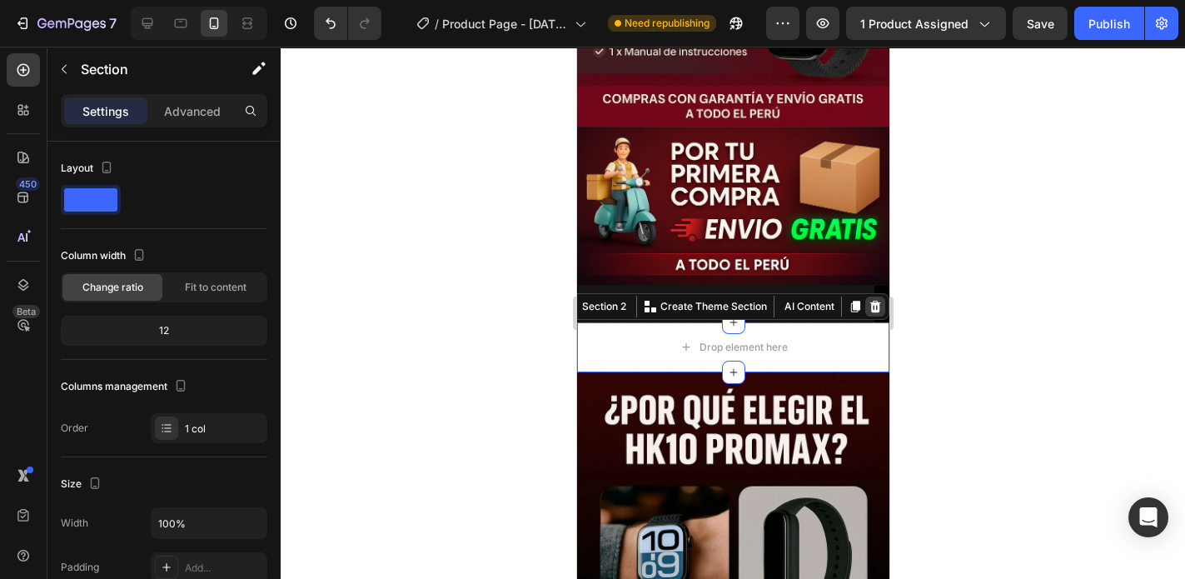
click at [870, 300] on icon at bounding box center [874, 306] width 13 height 13
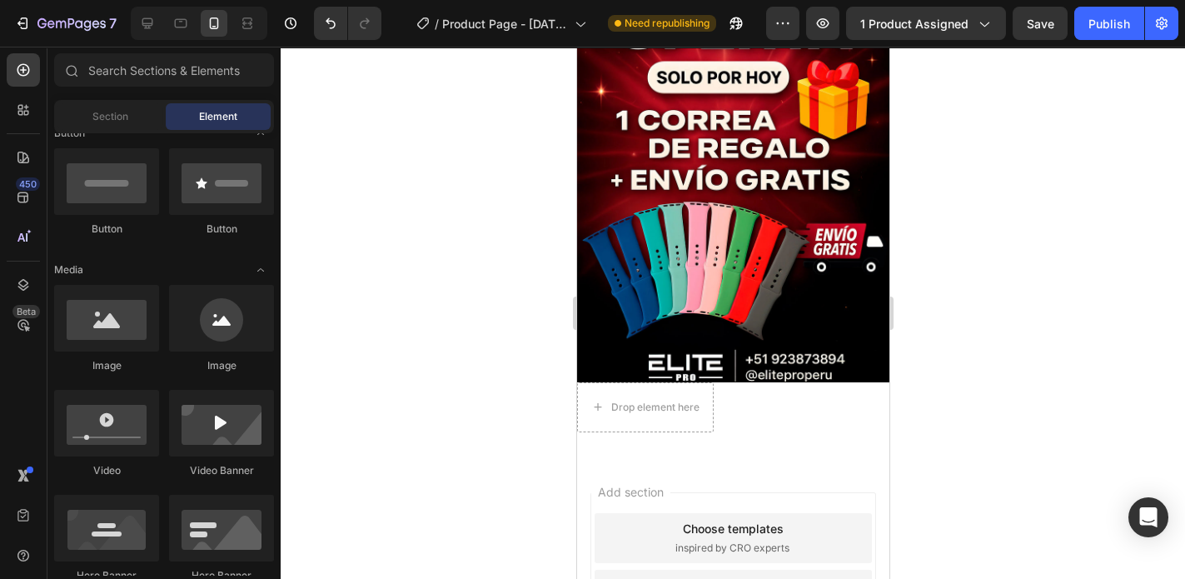
scroll to position [2297, 0]
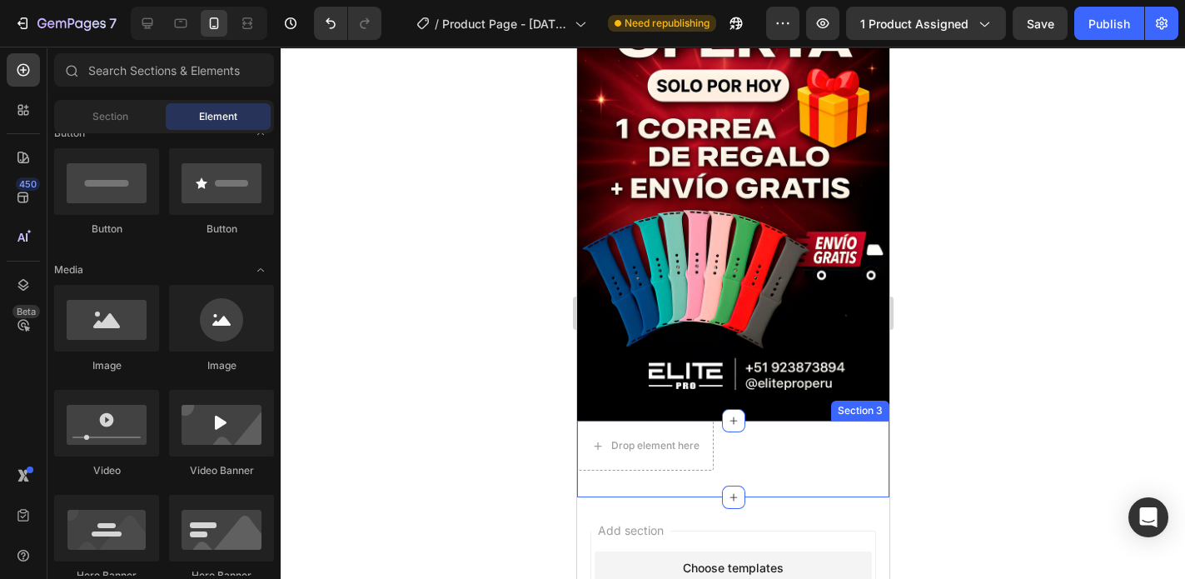
click at [796, 431] on div "Drop element here Section 3" at bounding box center [732, 459] width 312 height 77
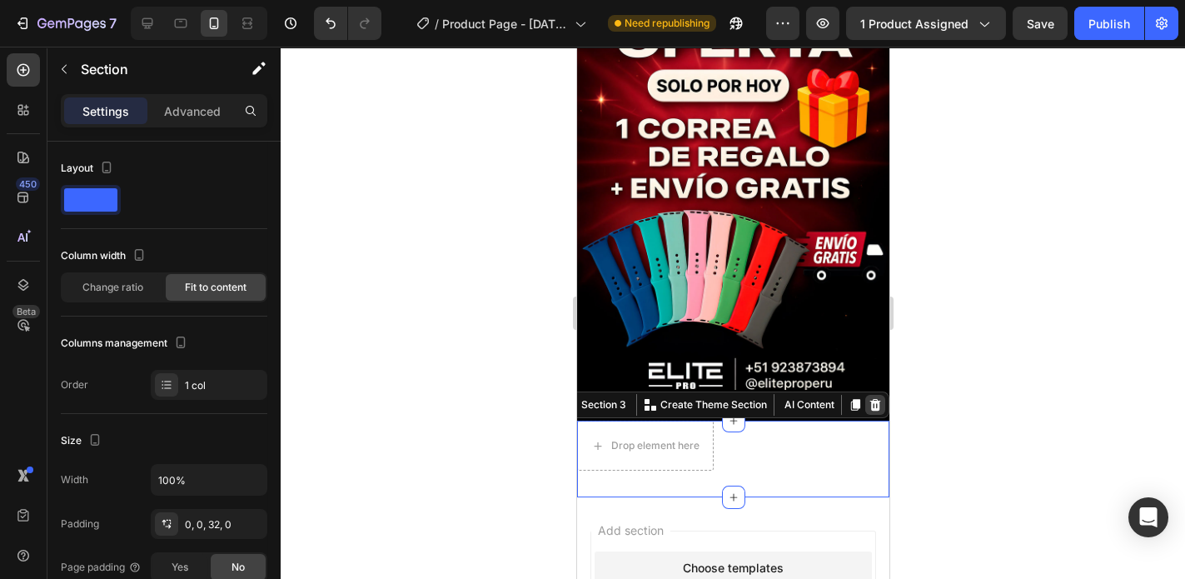
click at [870, 399] on icon at bounding box center [875, 405] width 11 height 12
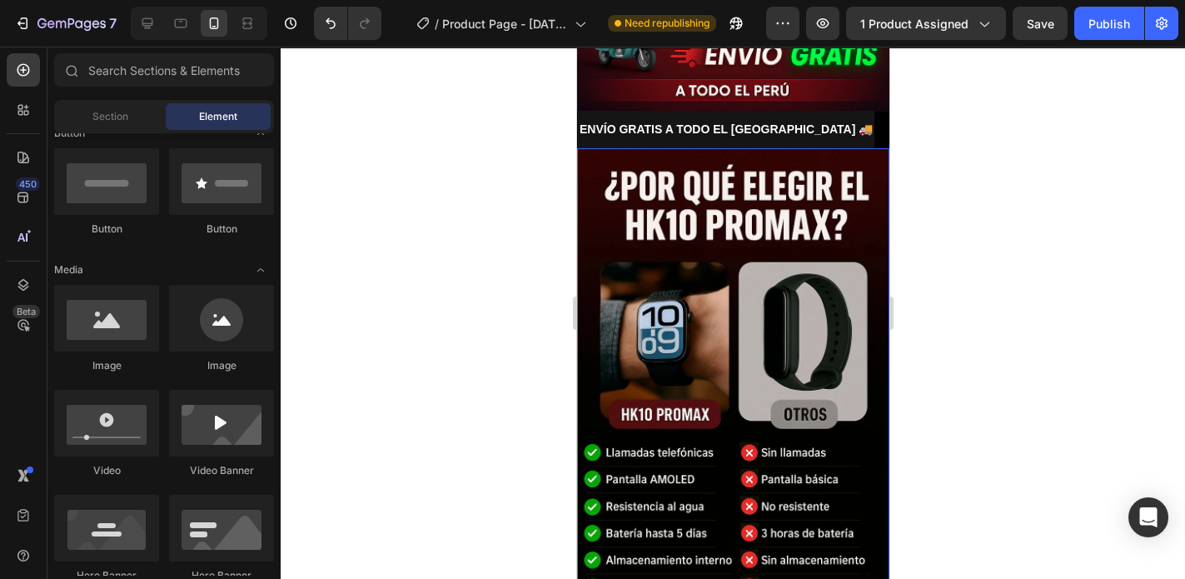
scroll to position [1684, 0]
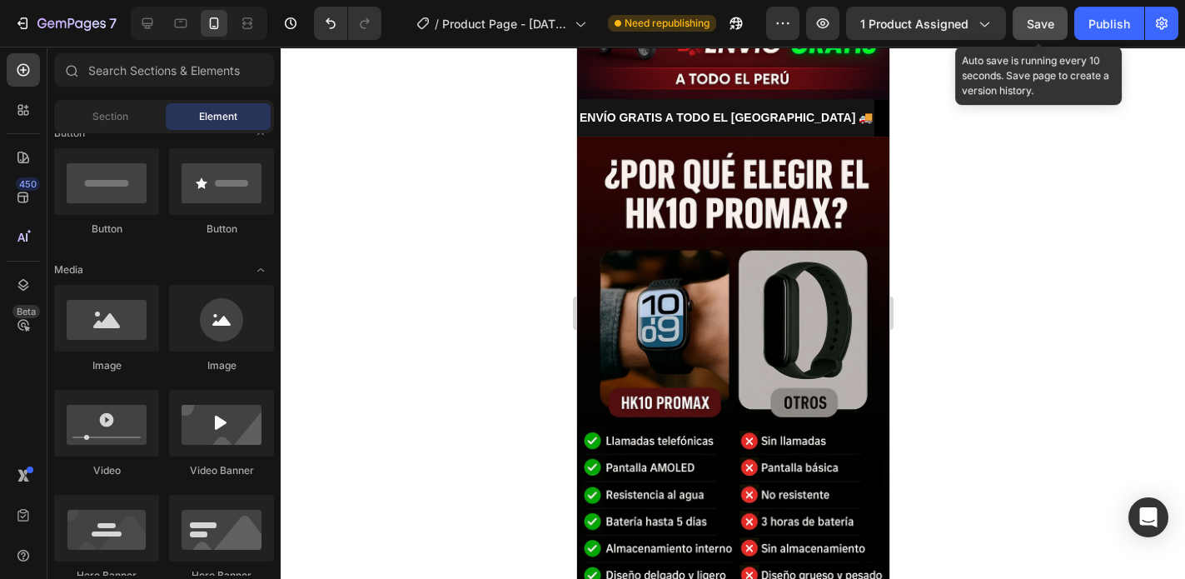
click at [1039, 33] on button "Save" at bounding box center [1040, 23] width 55 height 33
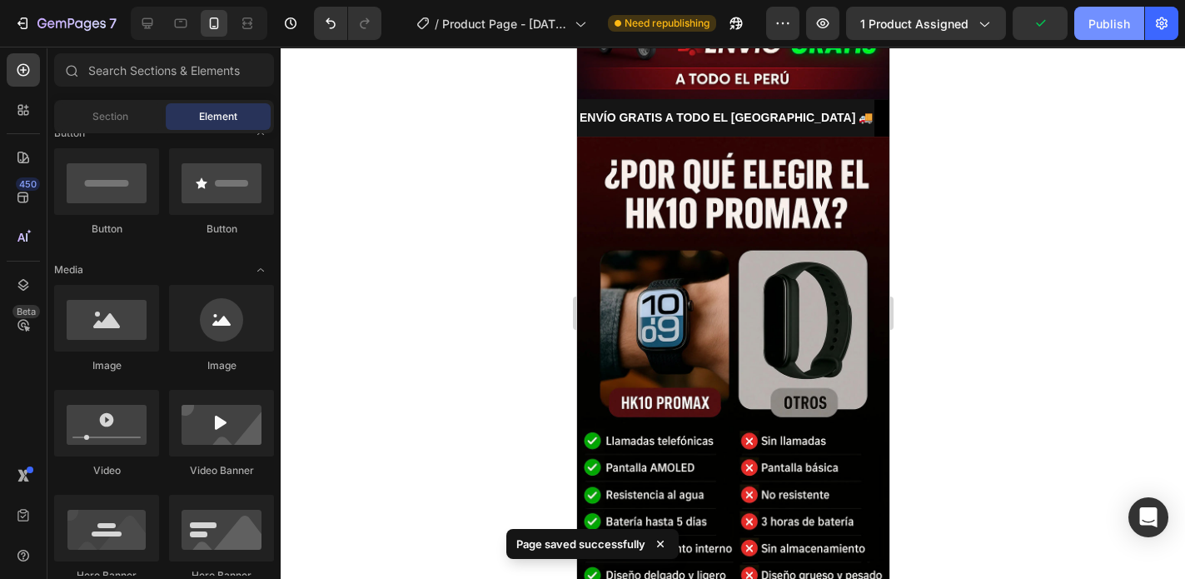
click at [1127, 31] on div "Publish" at bounding box center [1110, 23] width 42 height 17
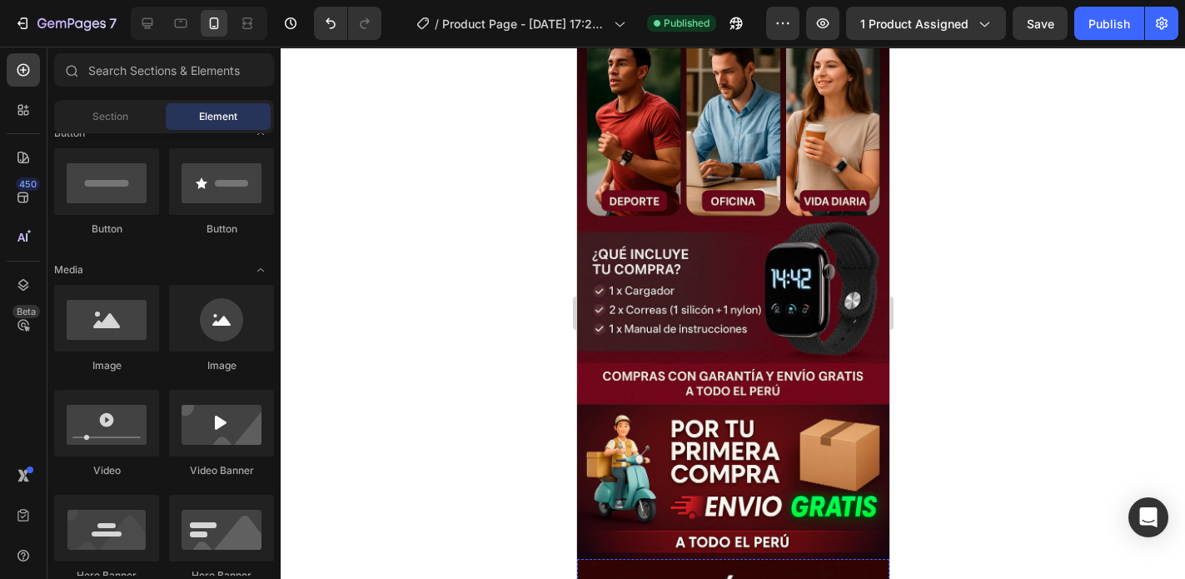
scroll to position [1621, 0]
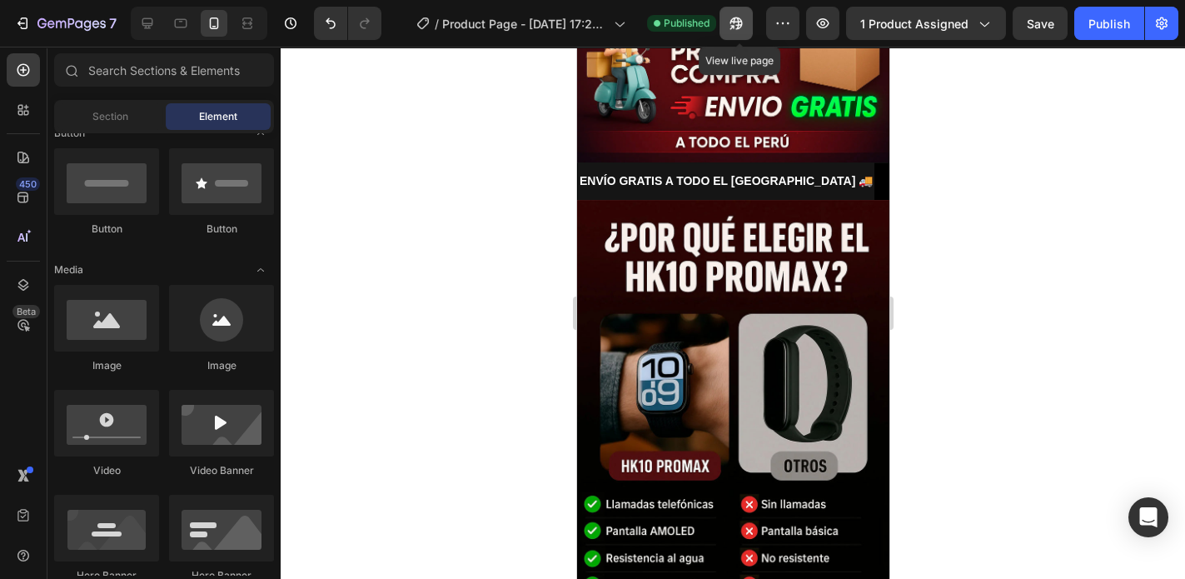
click at [747, 21] on button "button" at bounding box center [736, 23] width 33 height 33
